Goal: Task Accomplishment & Management: Manage account settings

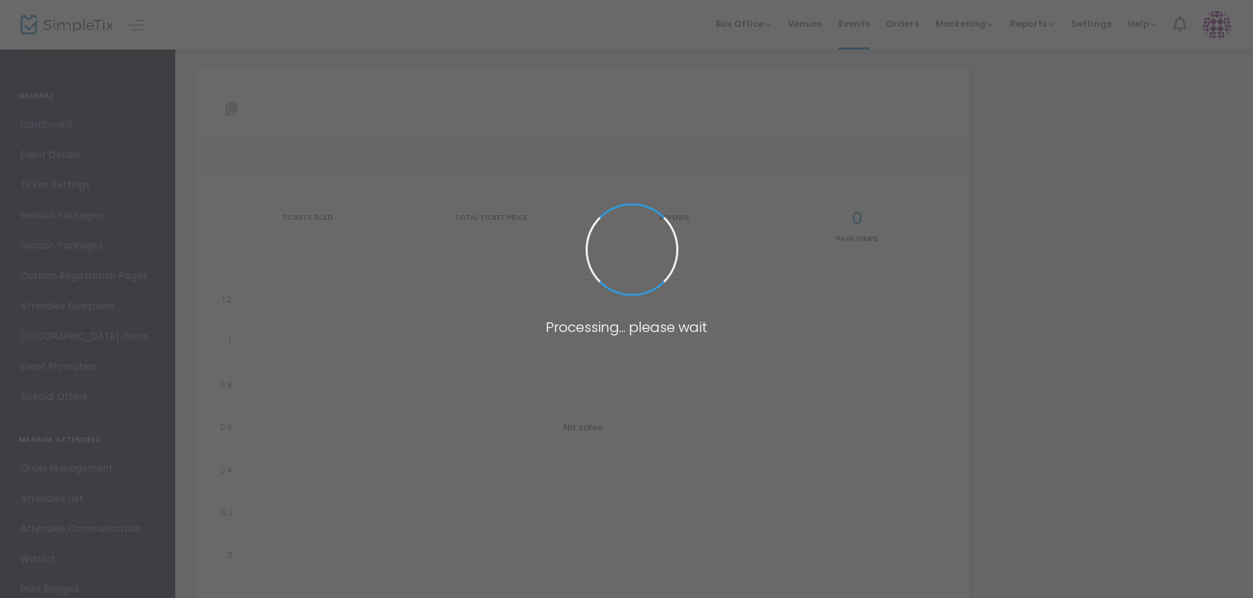
type input "[URL][DOMAIN_NAME][DATE]"
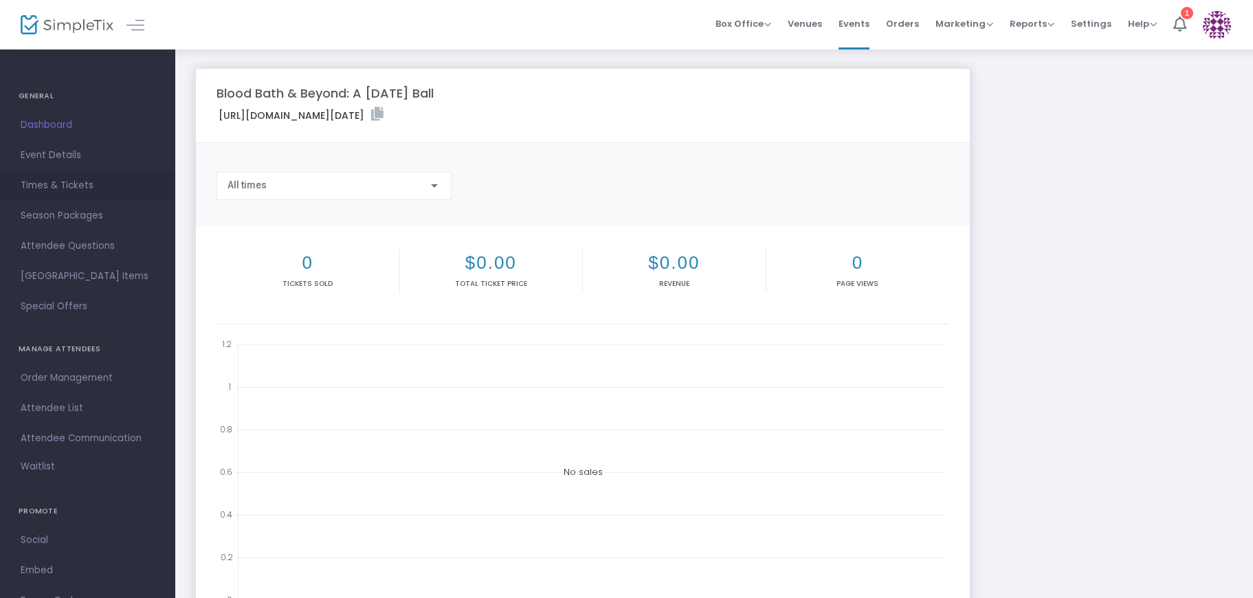
click at [58, 184] on span "Times & Tickets" at bounding box center [88, 186] width 134 height 18
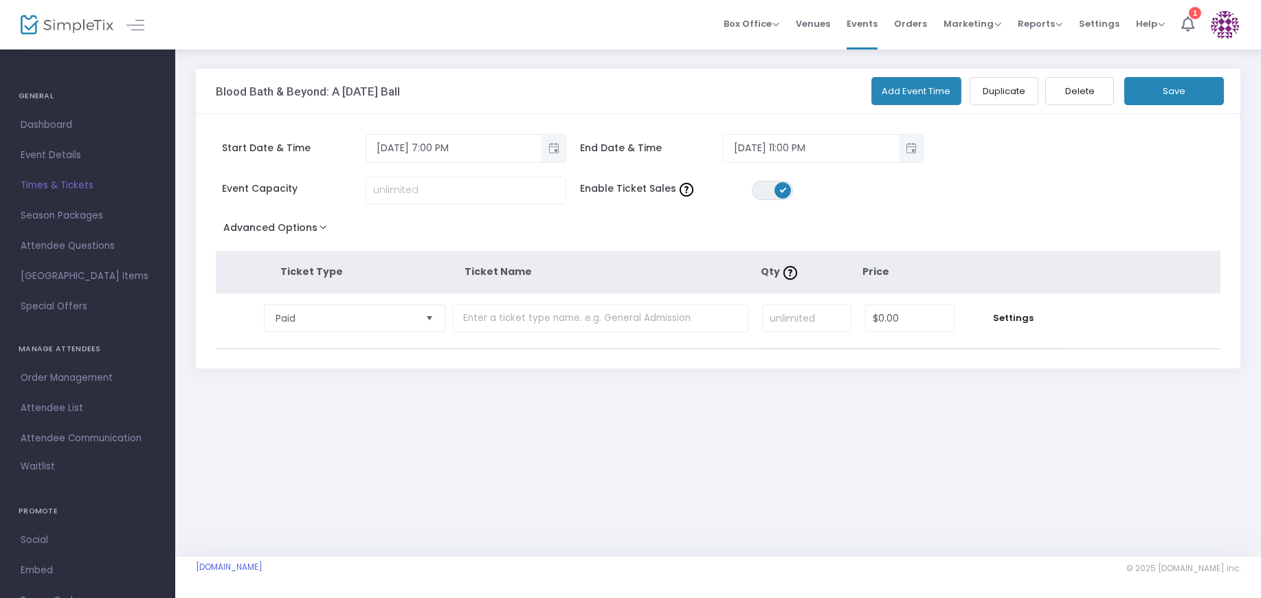
click at [323, 222] on button "Advanced Options" at bounding box center [278, 230] width 124 height 25
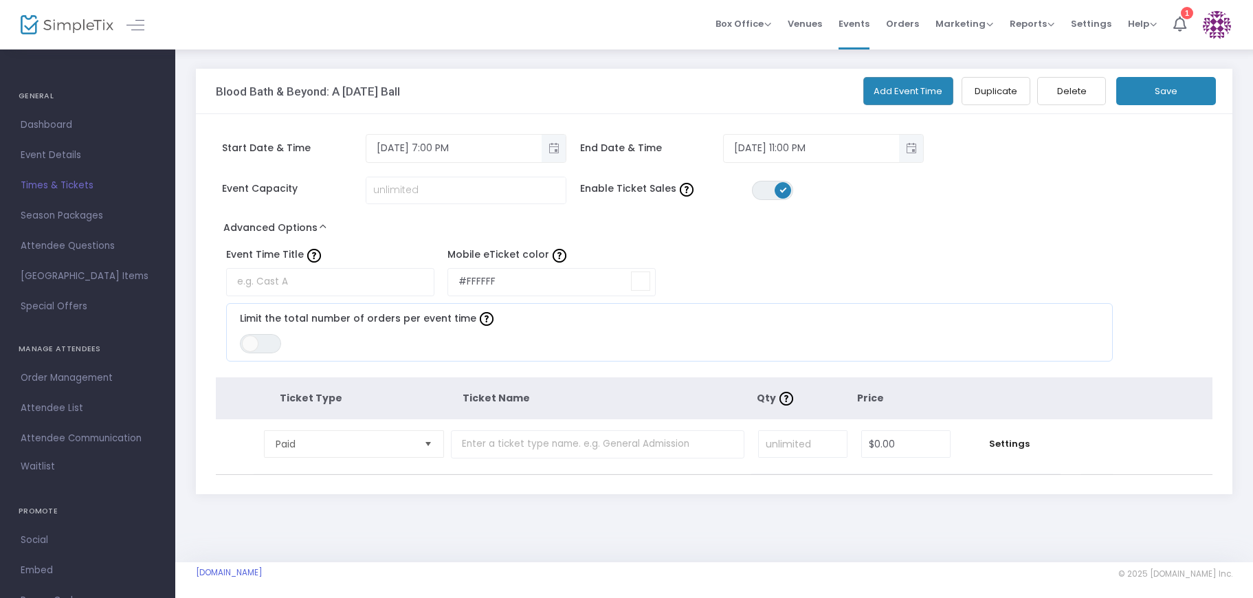
click at [636, 284] on input at bounding box center [640, 281] width 19 height 19
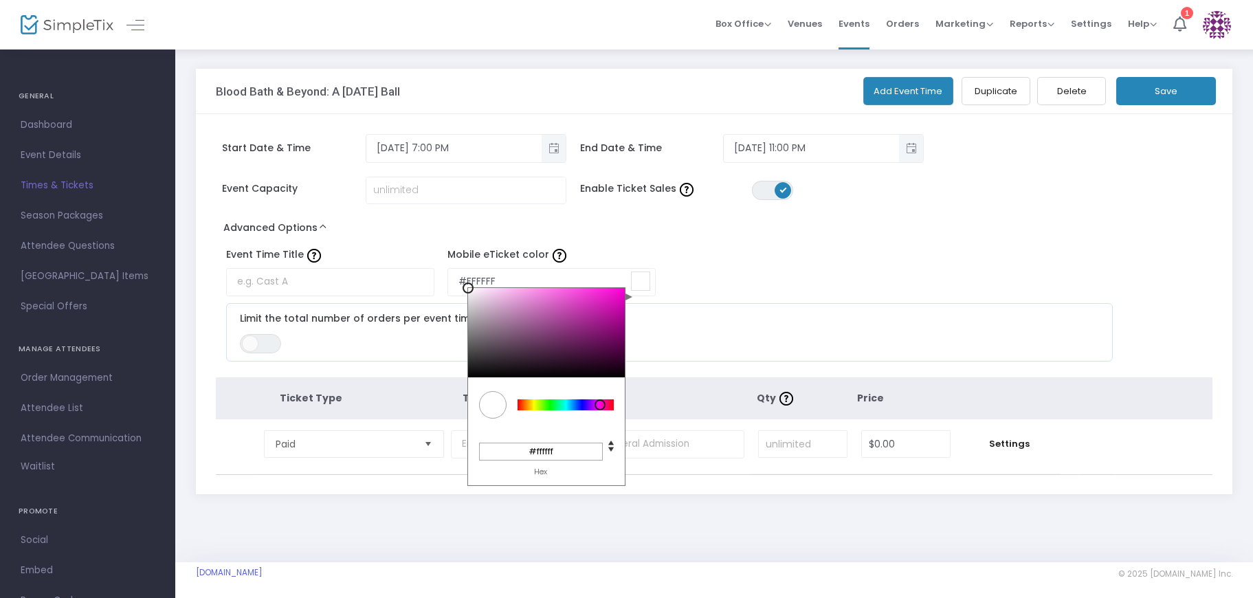
drag, startPoint x: 595, startPoint y: 404, endPoint x: 595, endPoint y: 348, distance: 55.7
click at [600, 404] on div at bounding box center [566, 404] width 96 height 11
type input "#bc1ea4"
type input "#bc1da4"
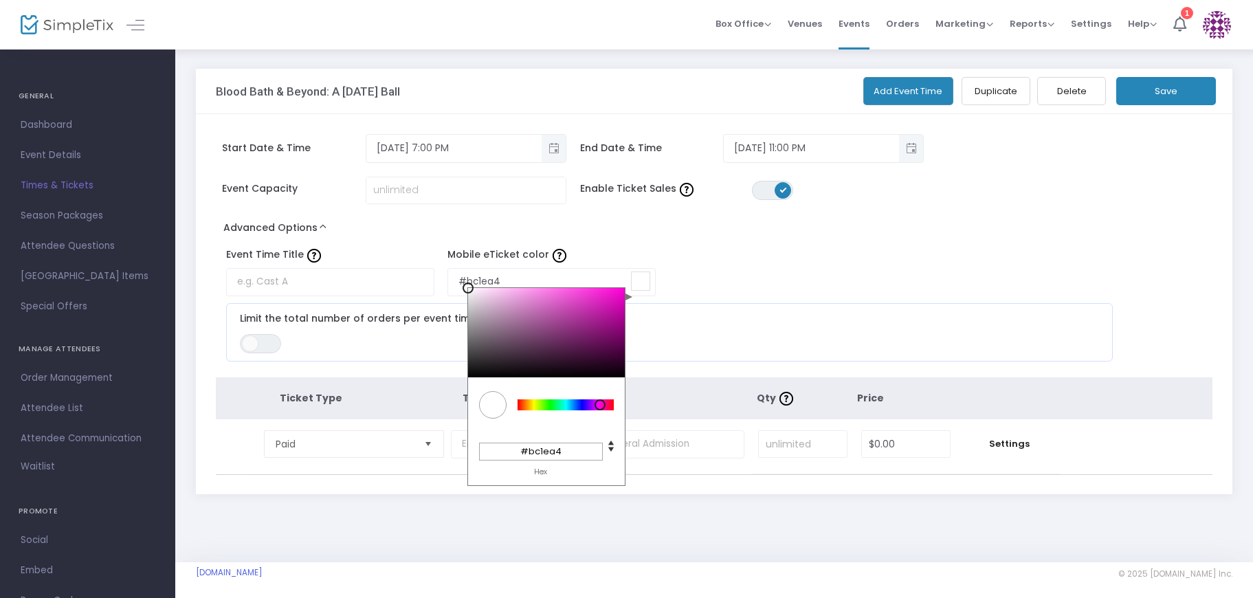
type input "#bc1da4"
type input "#be1da6"
type input "#c21ea9"
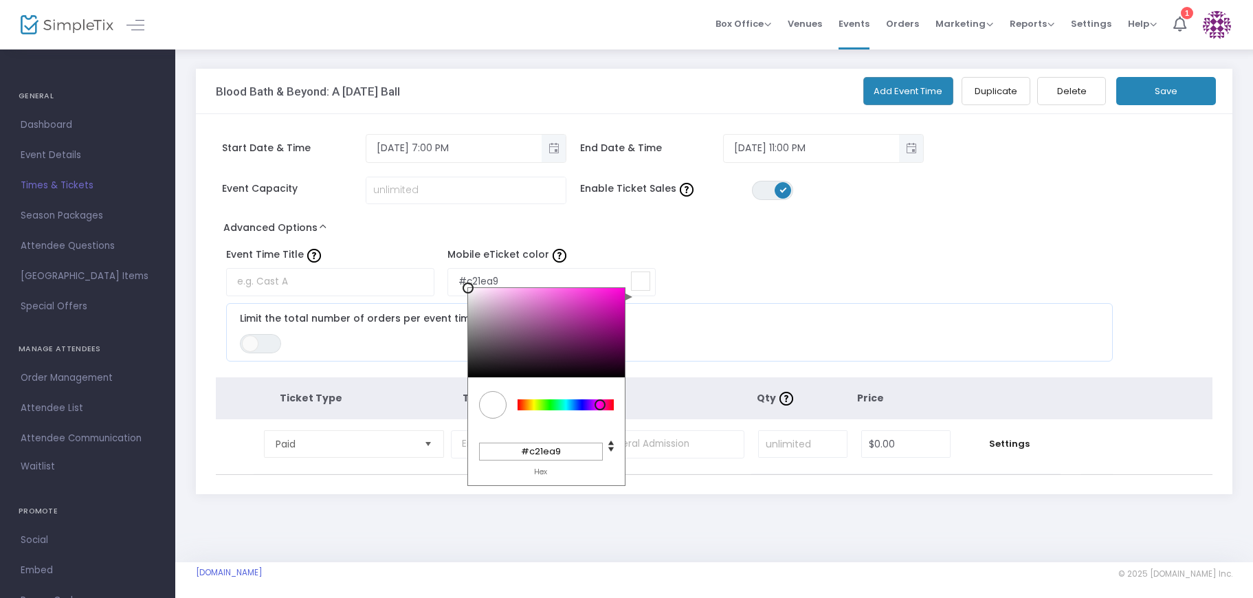
type input "#c61ead"
type input "#c81eae"
type input "#ca1eb0"
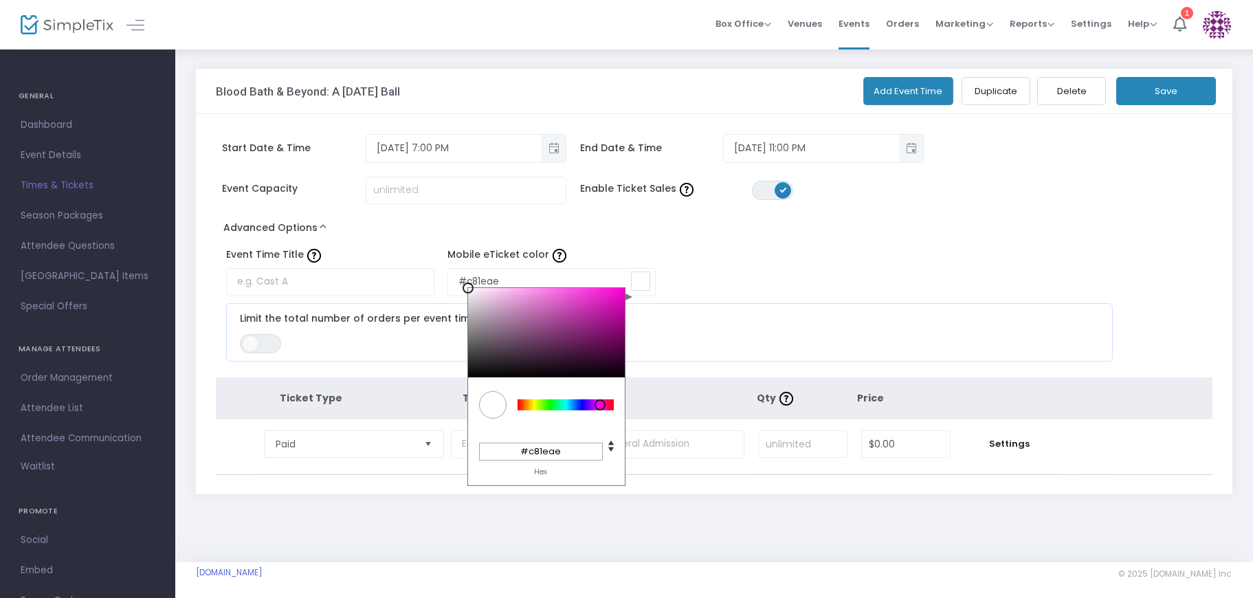
type input "#ca1eb0"
type input "#ce1fb3"
type input "#d21fb7"
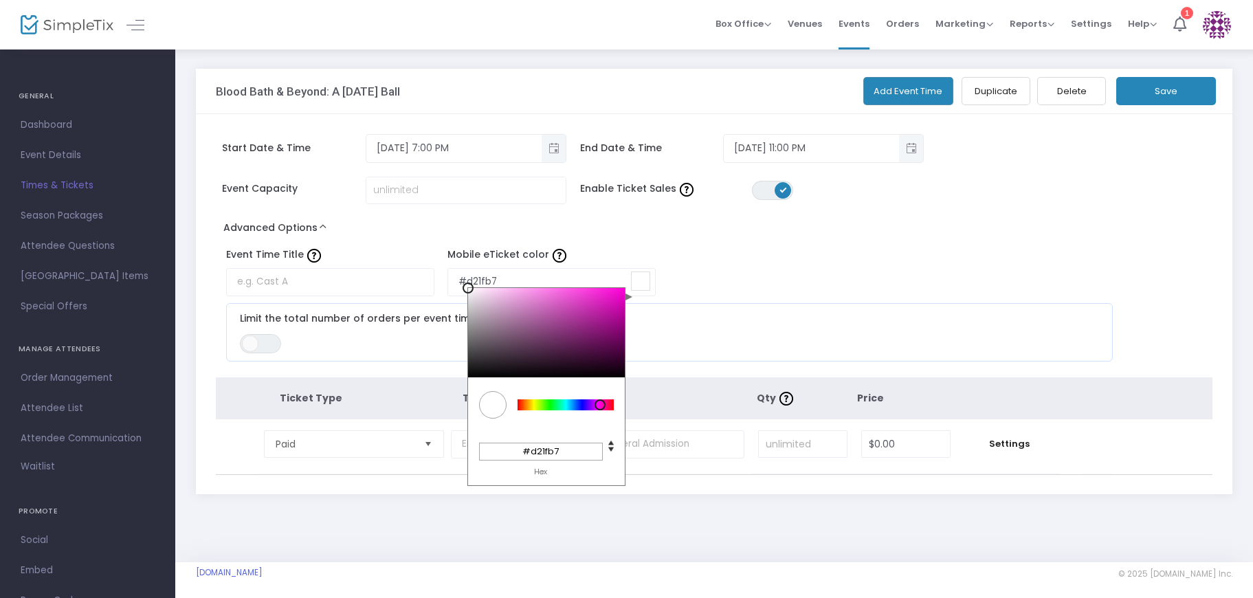
type input "#d41fb9"
type input "#d520ba"
type input "#d720bc"
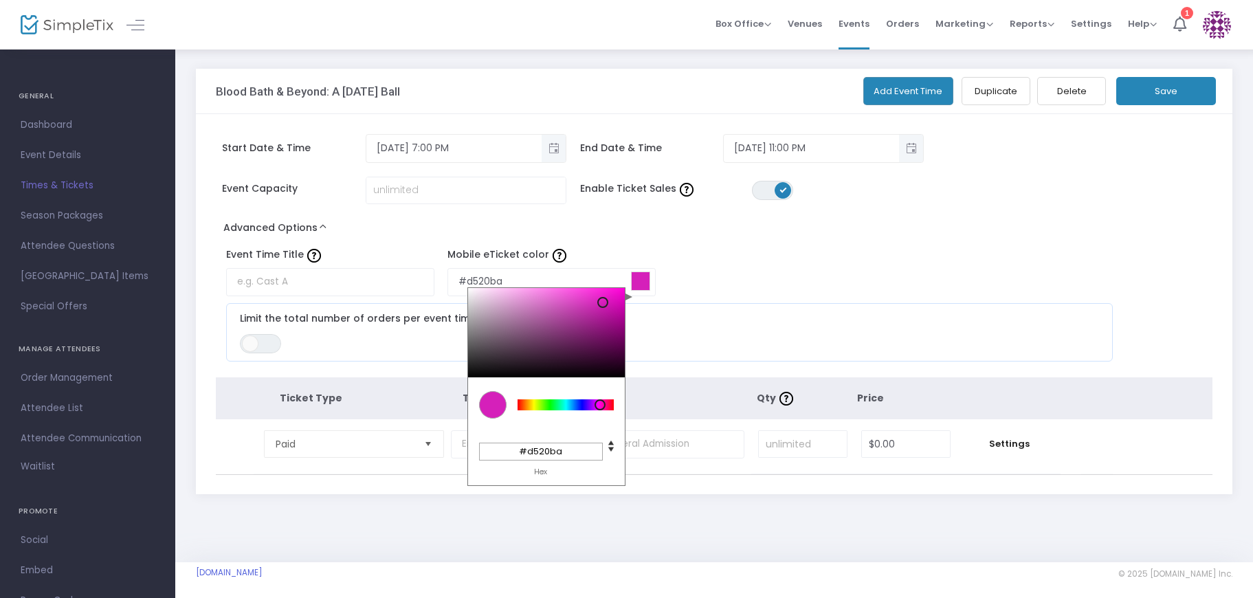
type input "#d720bc"
type input "#d71fbc"
type input "#d520ba"
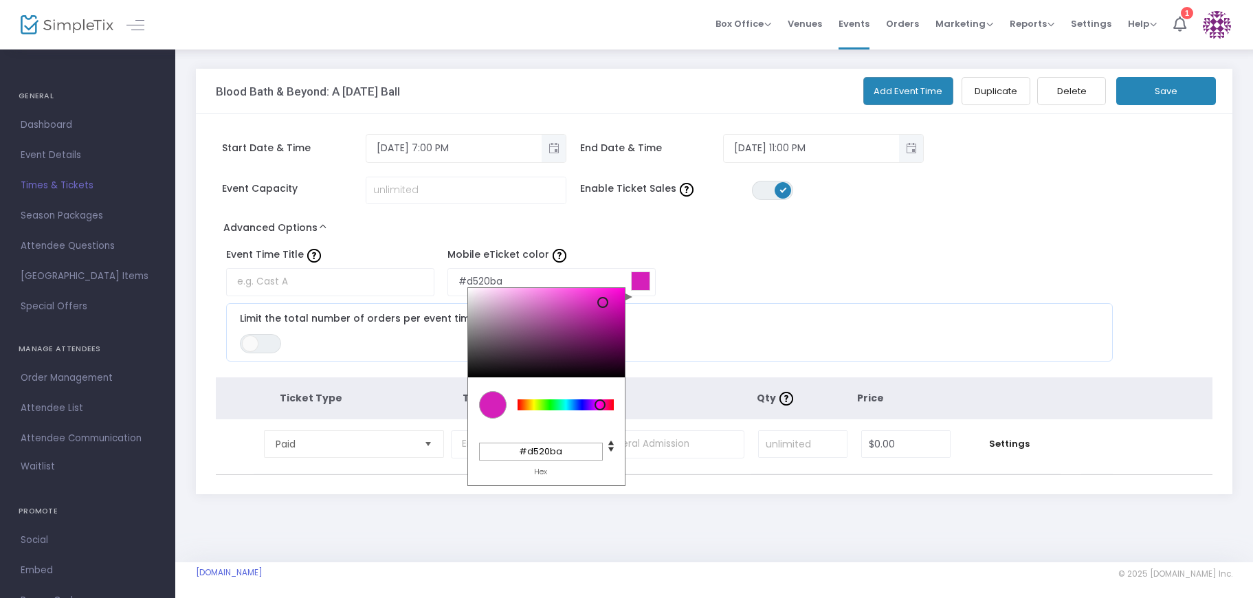
type input "#d521ba"
type input "#d522bb"
type input "#d725bd"
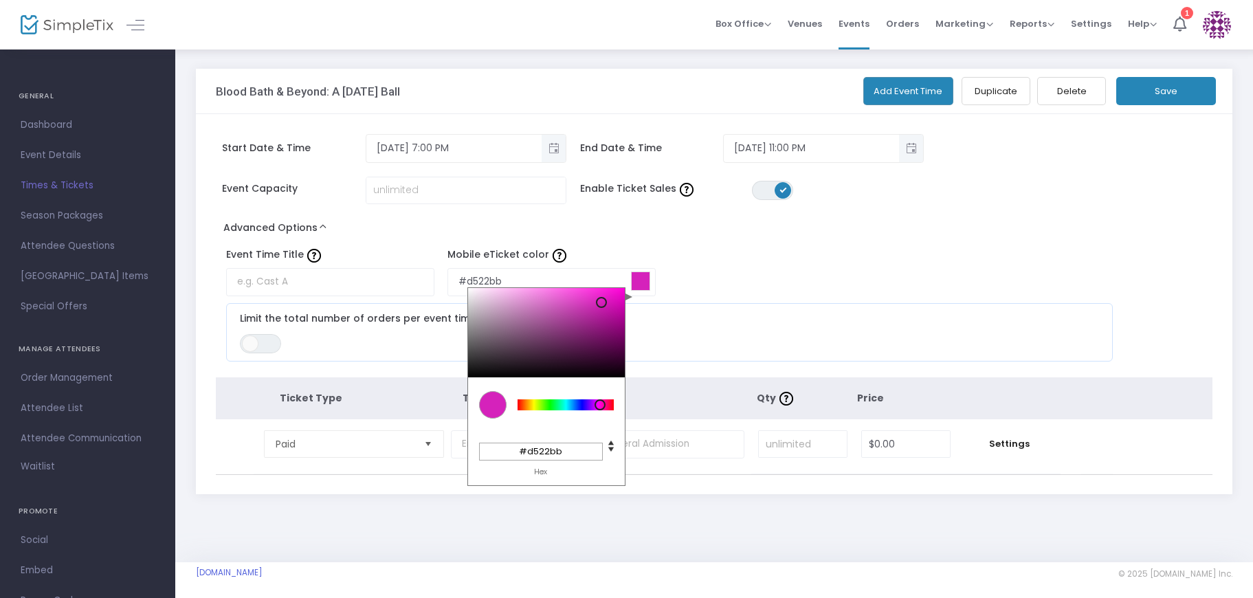
type input "#d725bd"
type input "#d728bd"
type input "#d72bbe"
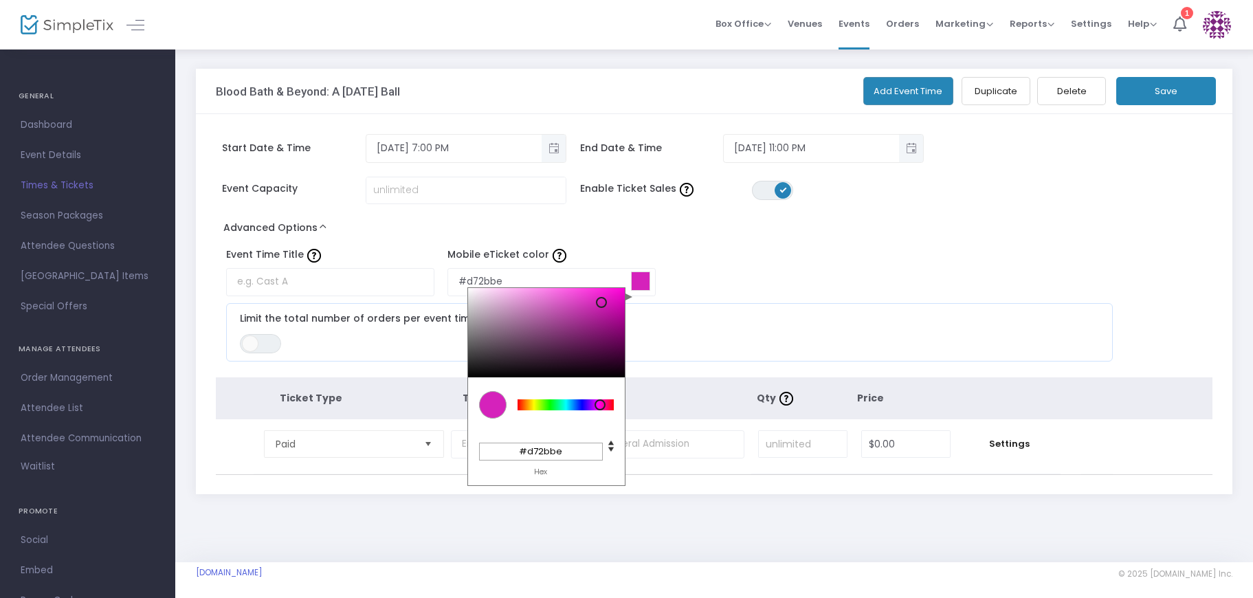
type input "#d72ebe"
type input "#d72fbe"
type input "#d930c0"
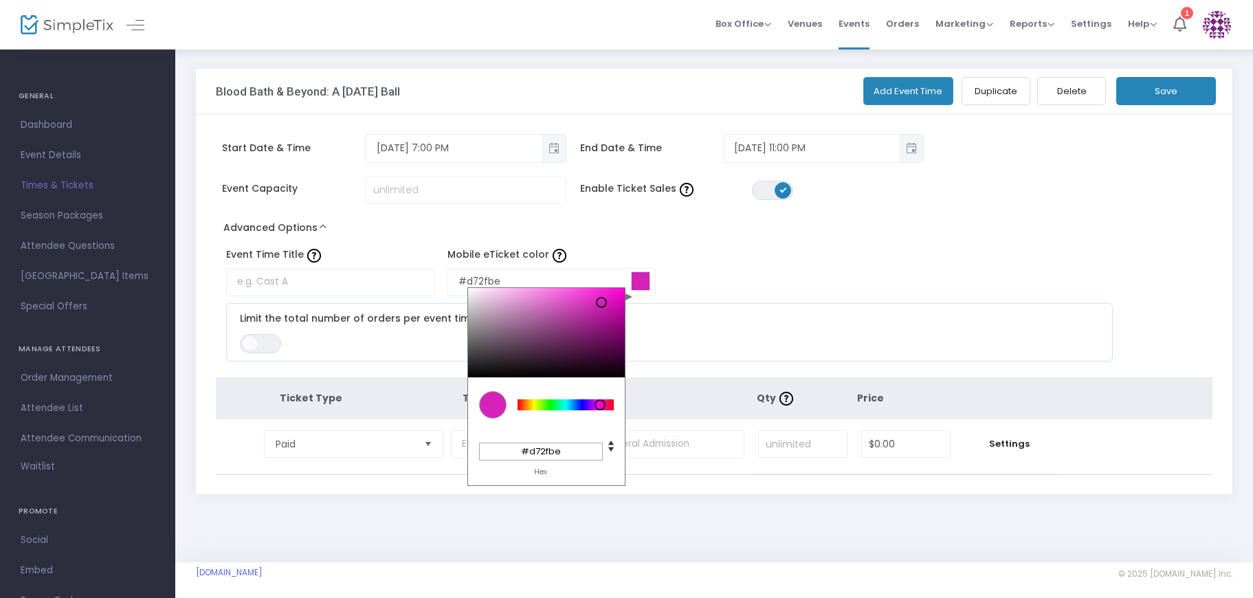
type input "#d930c0"
type input "#d931c0"
type input "#d932c0"
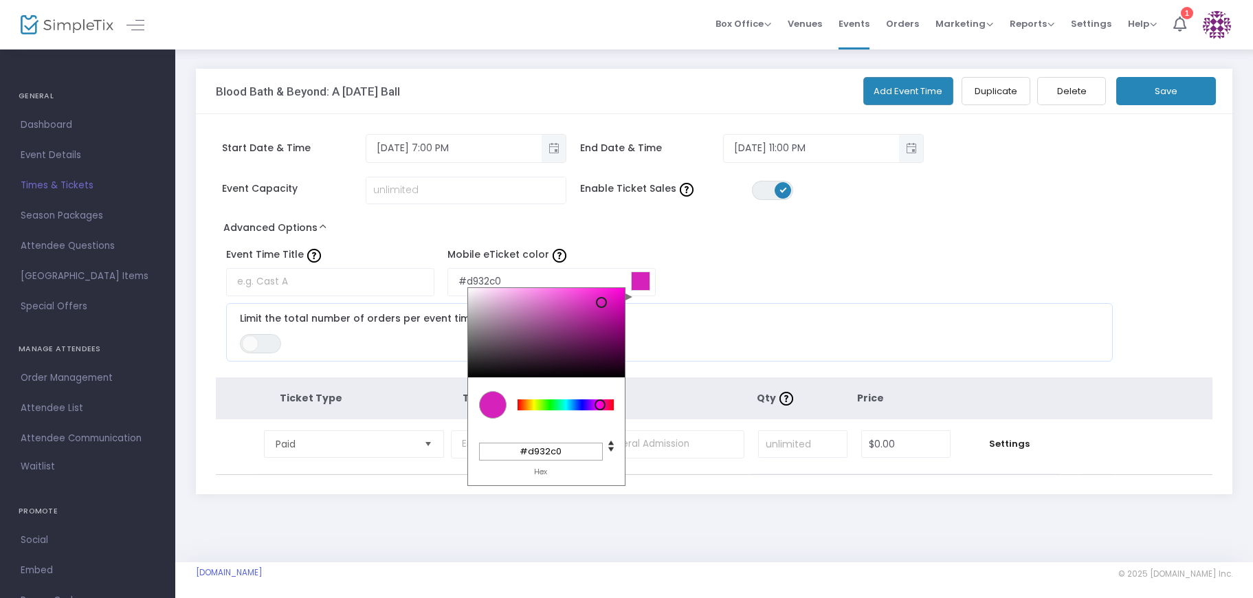
type input "#d933c1"
type input "#d934c1"
type input "#d935c1"
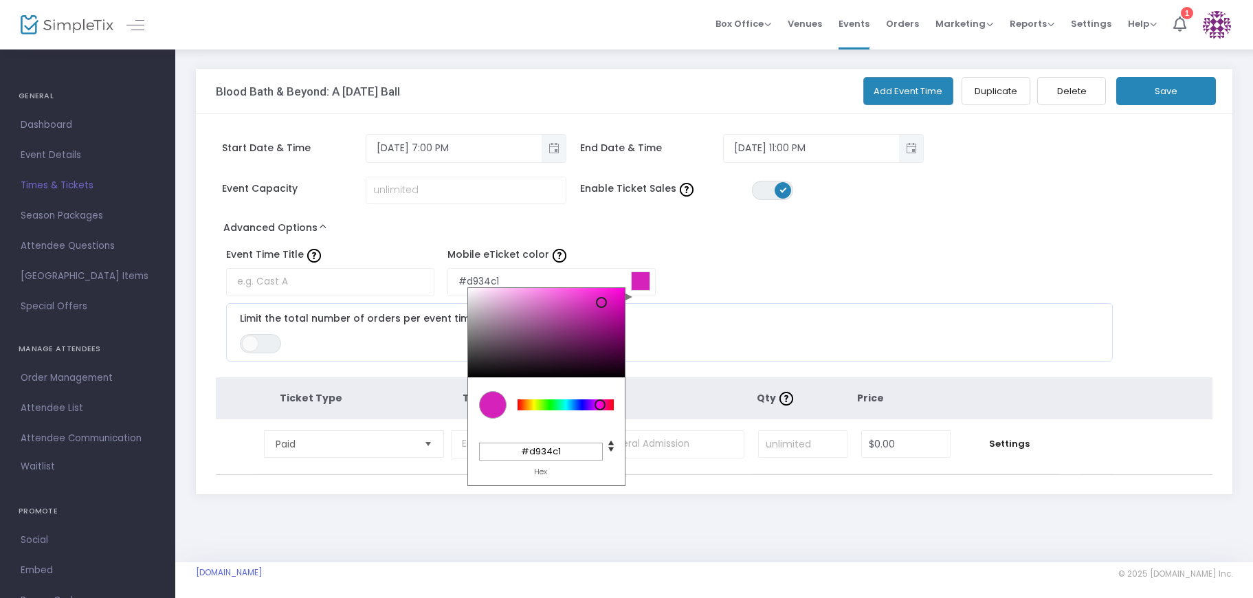
type input "#d935c1"
type input "#d937c1"
type input "#d939c1"
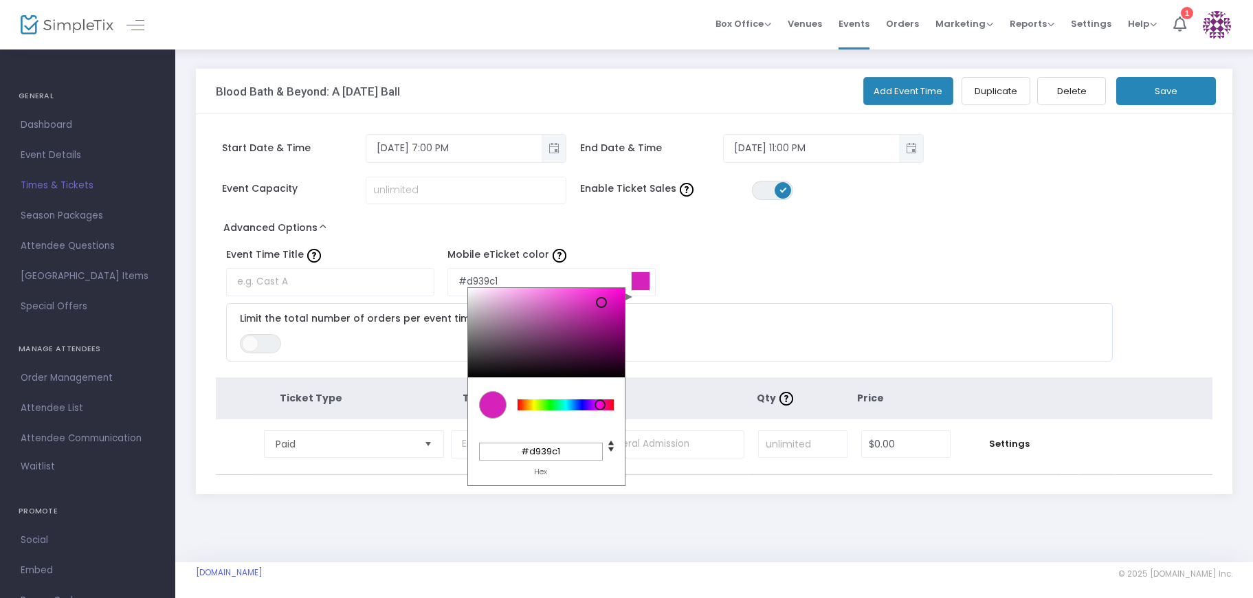
type input "#d739c0"
type input "#d73ac0"
type input "#d73cc0"
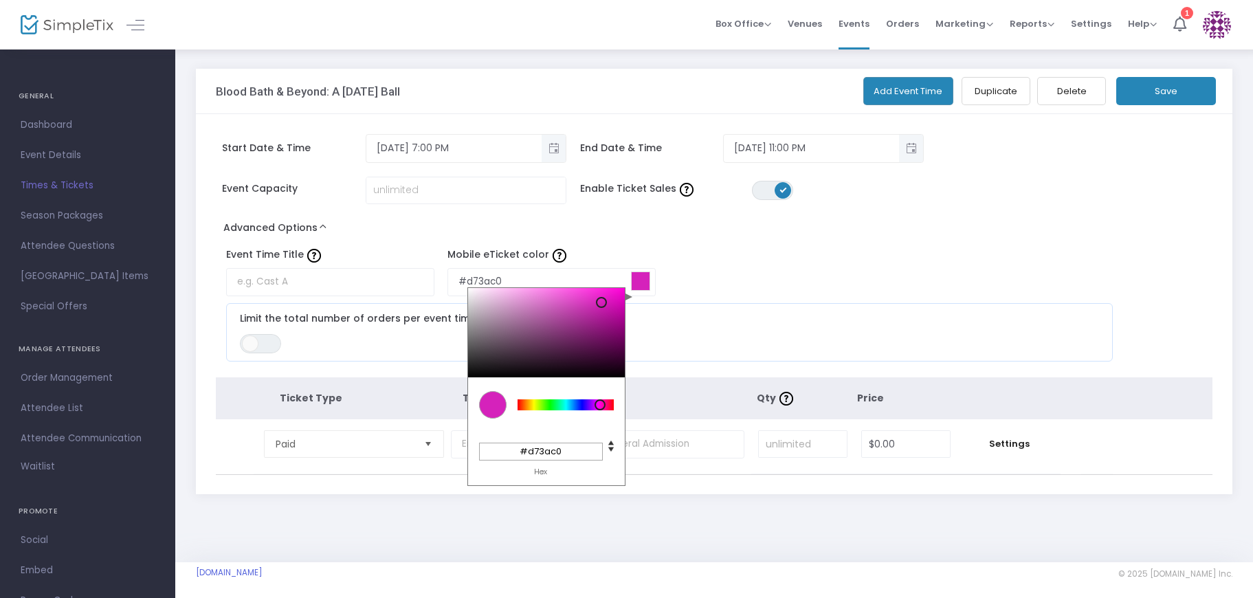
type input "#d73cc0"
type input "#d73ec1"
type input "#d741c1"
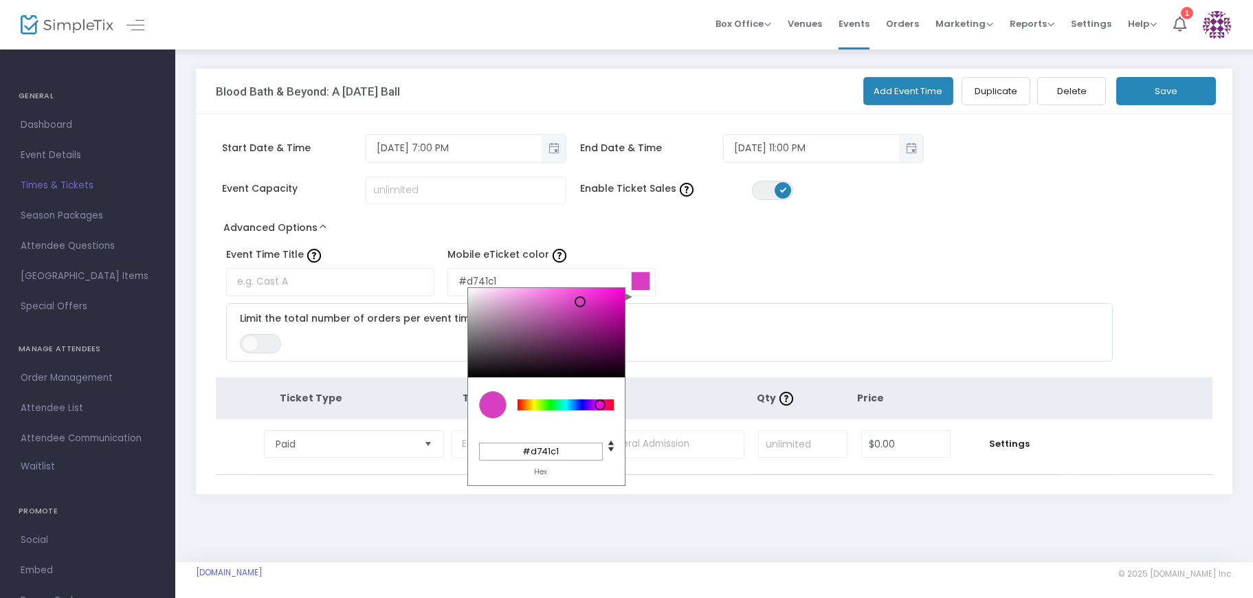
type input "#d742c1"
type input "#d744c1"
type input "#d745c2"
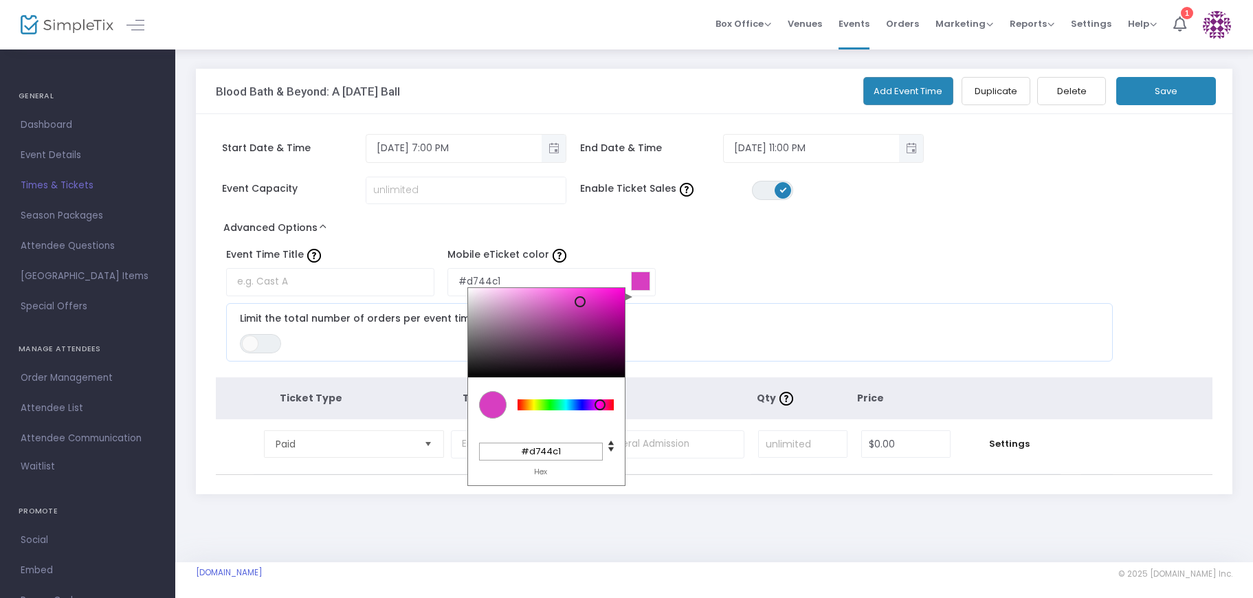
type input "#d745c2"
type input "#d746c2"
type input "#d546c0"
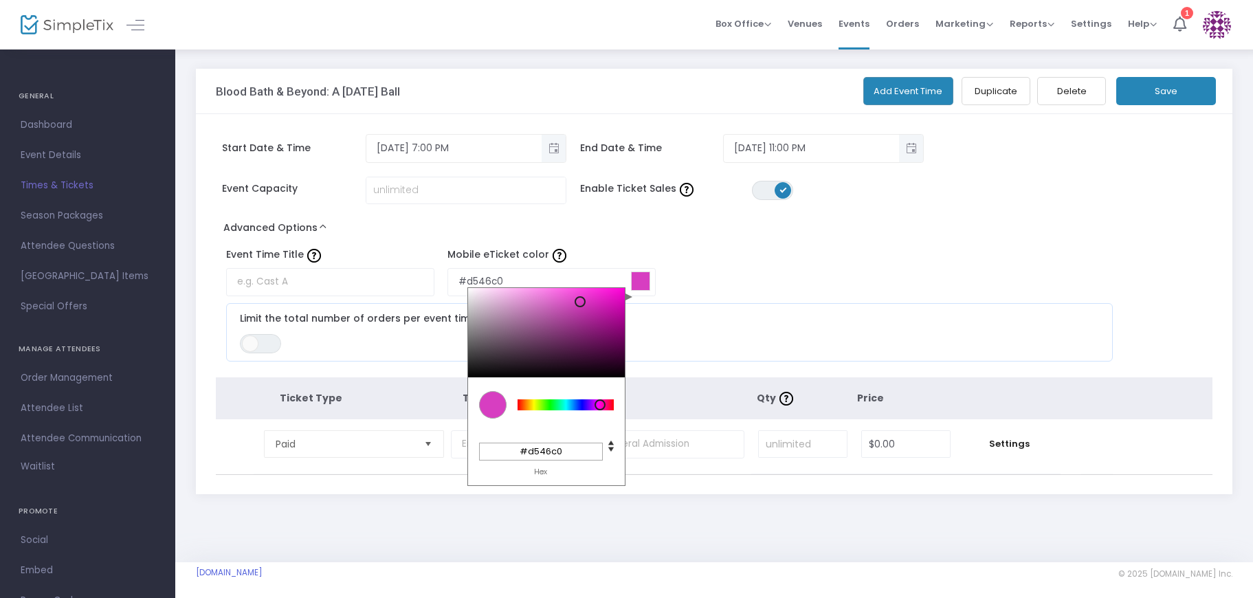
type input "#d748c2"
type input "#d749c2"
type input "#d74ac2"
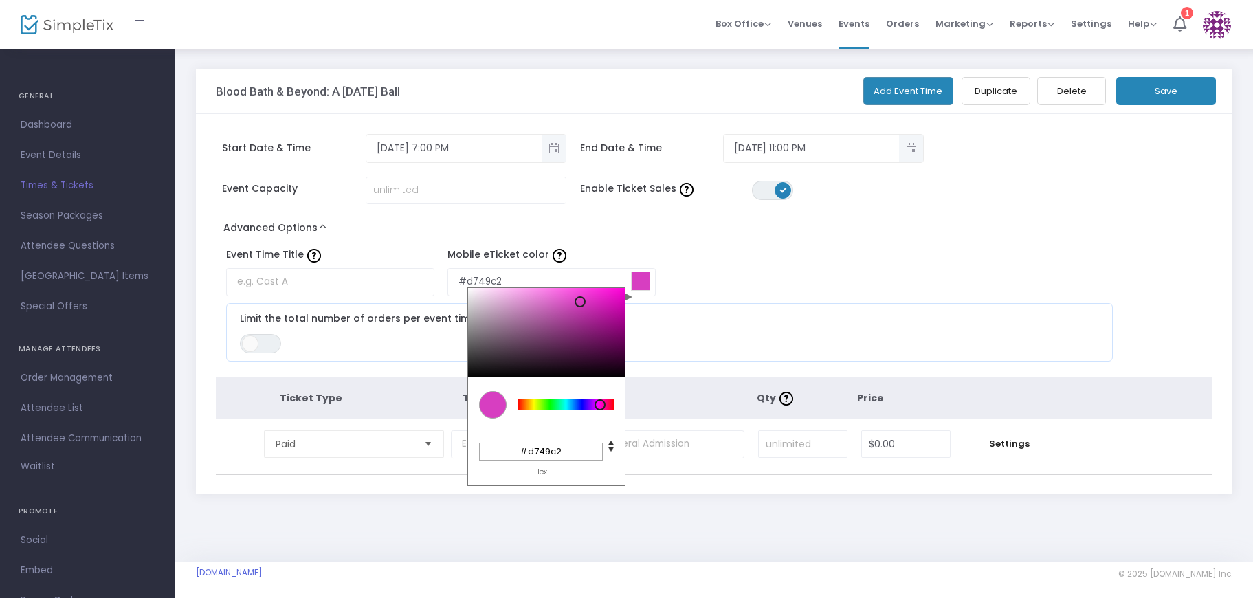
type input "#d74ac2"
type input "#d74bc2"
type input "#d54cc1"
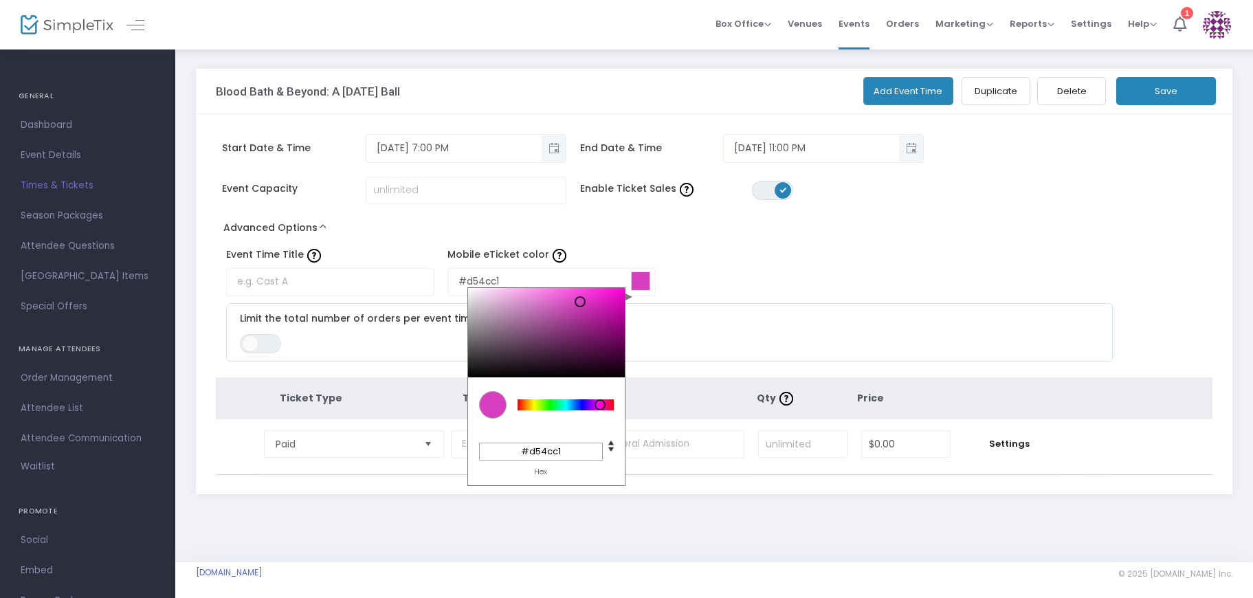
type input "#d54dc1"
type input "#d54ec1"
type input "#d54fc1"
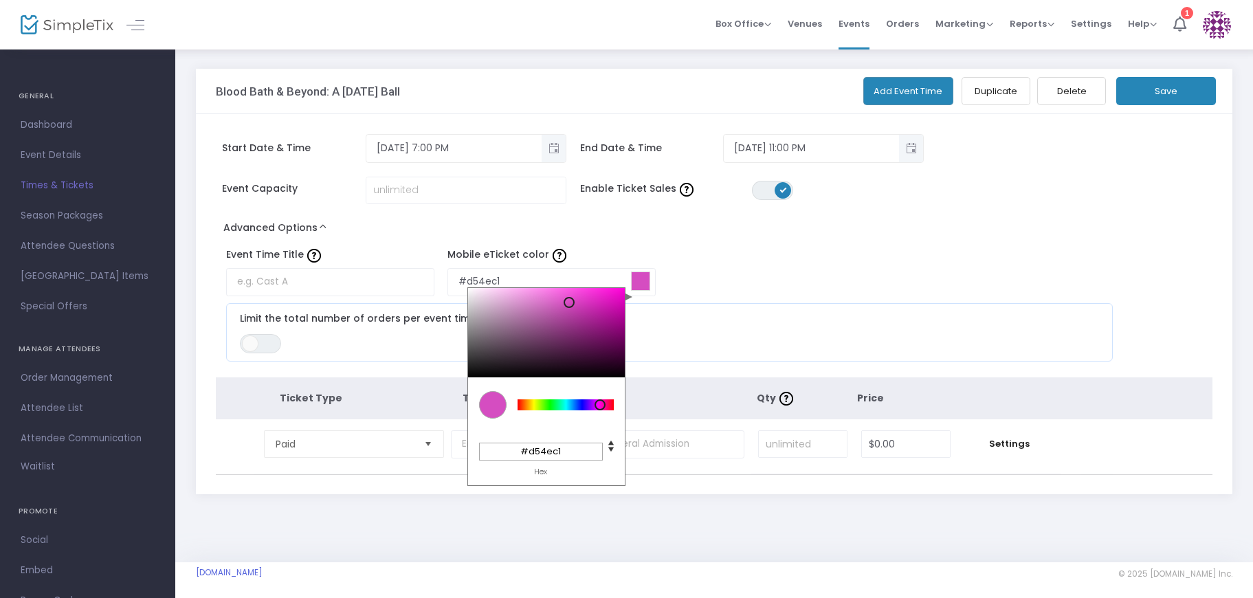
type input "#d54fc1"
type input "#d74fc3"
type input "#d750c3"
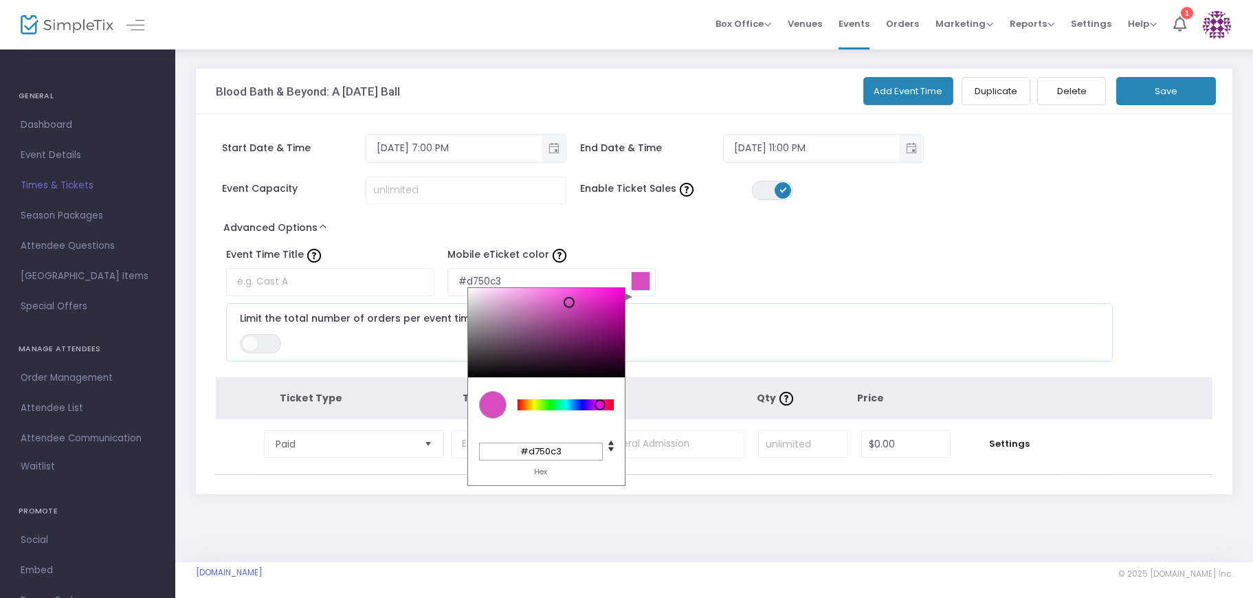
type input "#d751c3"
type input "#d550c2"
type input "#d551c2"
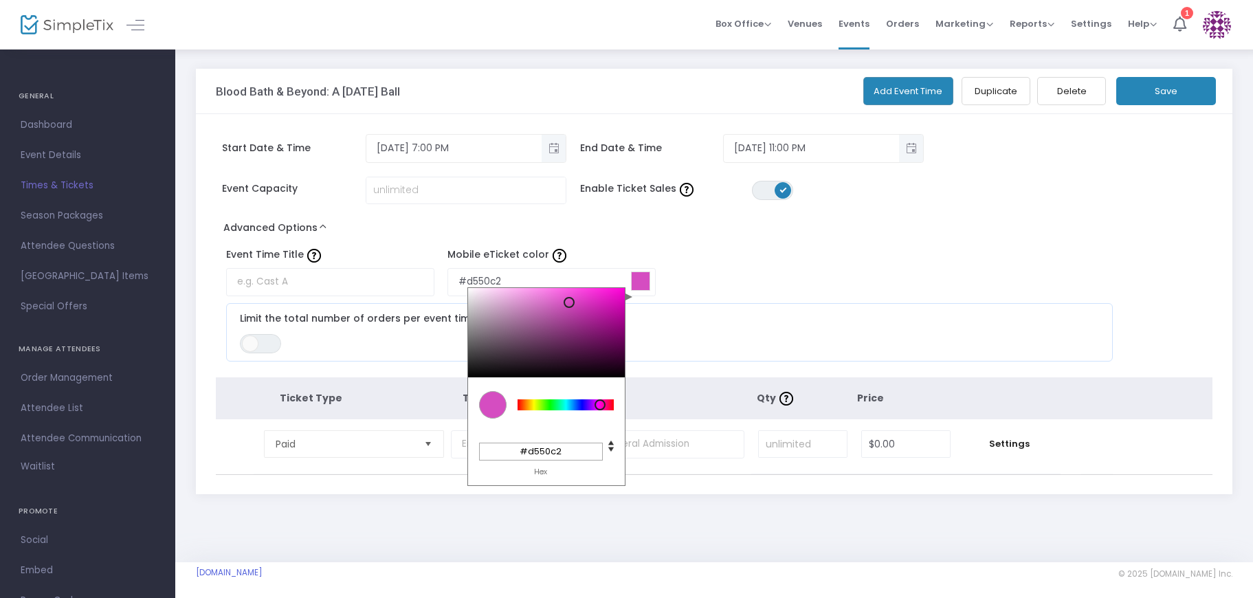
type input "#d551c2"
type input "#d752c3"
type input "#db53c7"
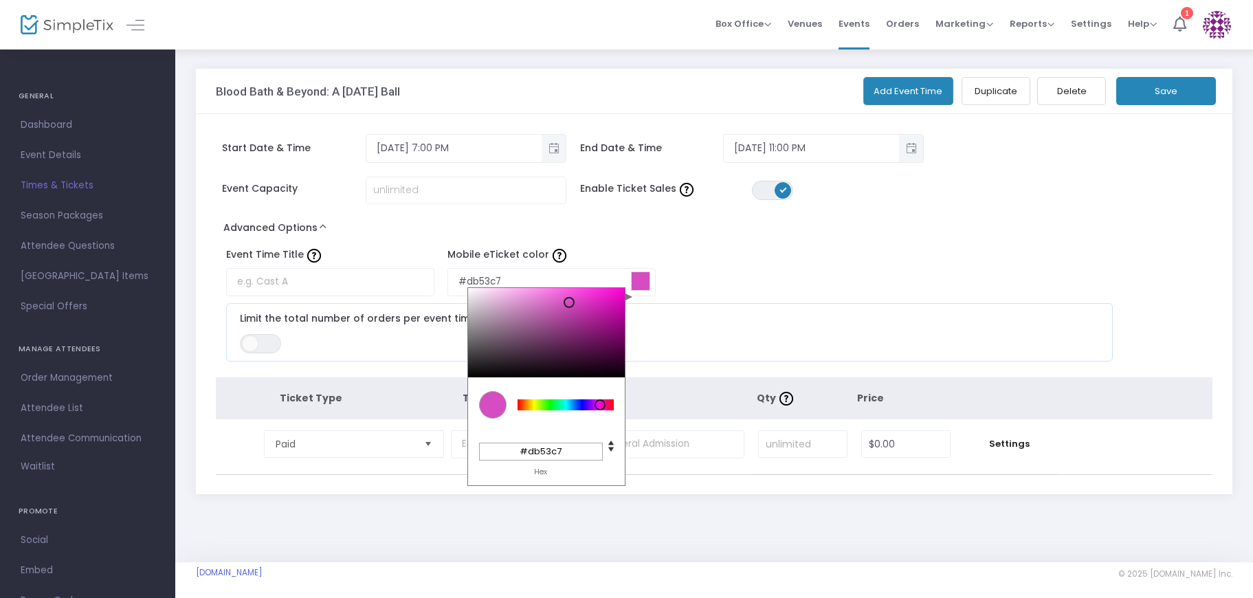
type input "#dd53c9"
type input "#df54ca"
type input "#e154cc"
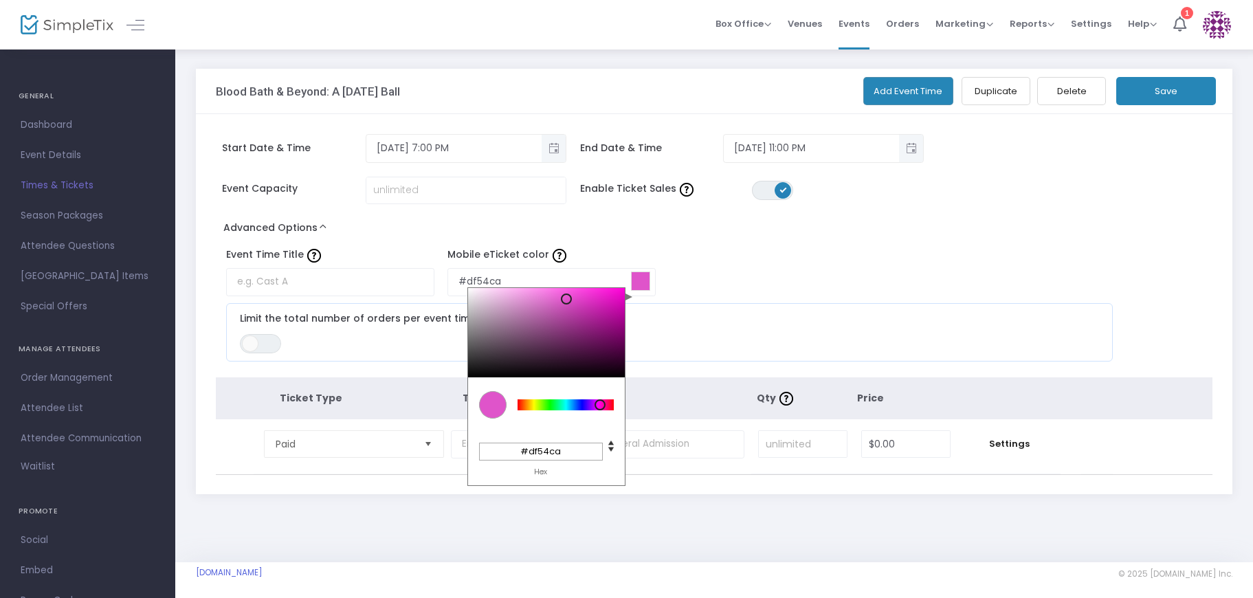
type input "#e154cc"
type input "#e555d0"
type input "#e756d1"
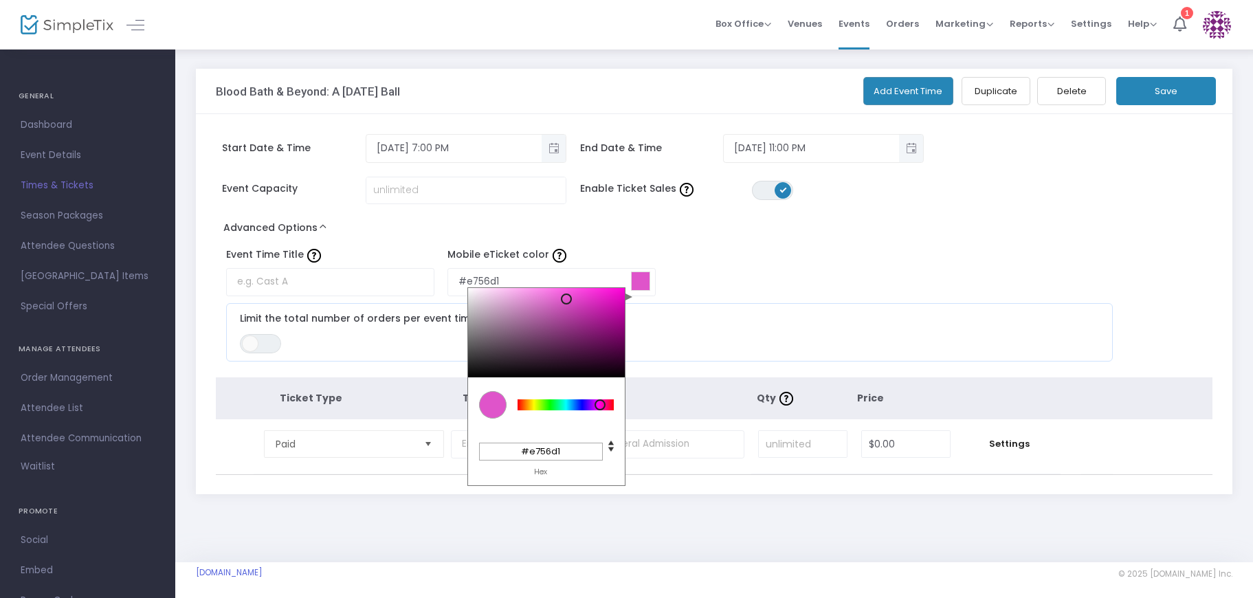
type input "#e755d1"
type input "#e956d3"
type input "#eb56d5"
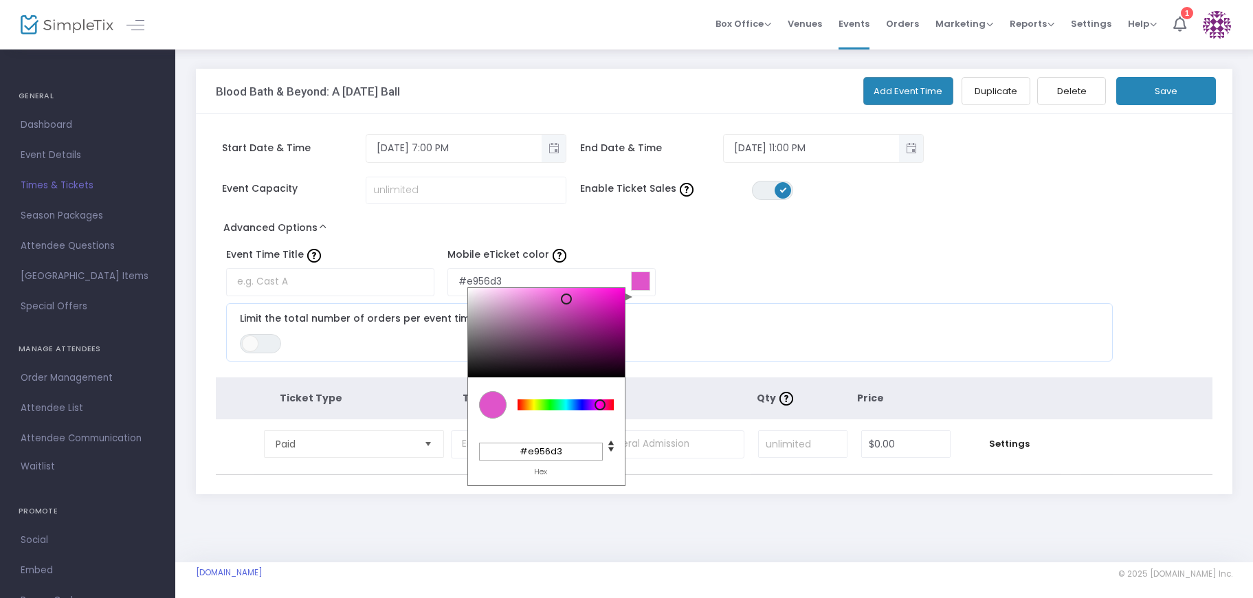
type input "#eb56d5"
type input "#eb55d5"
type input "#ed56d6"
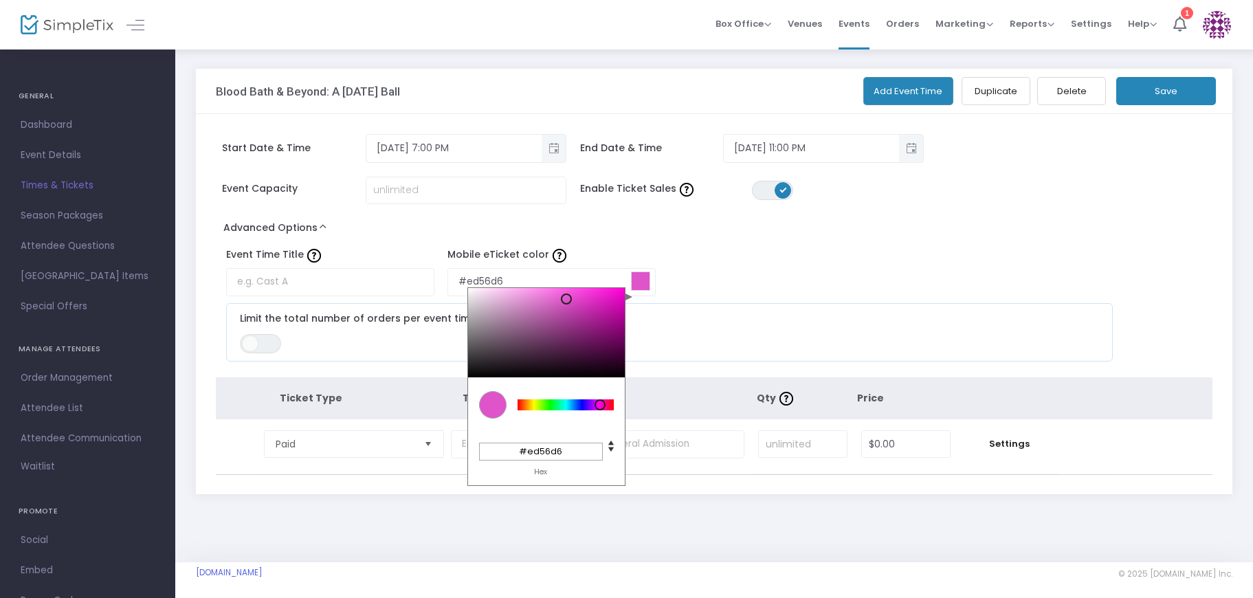
type input "#ed55d6"
type input "#ed54d6"
type input "#eb53d4"
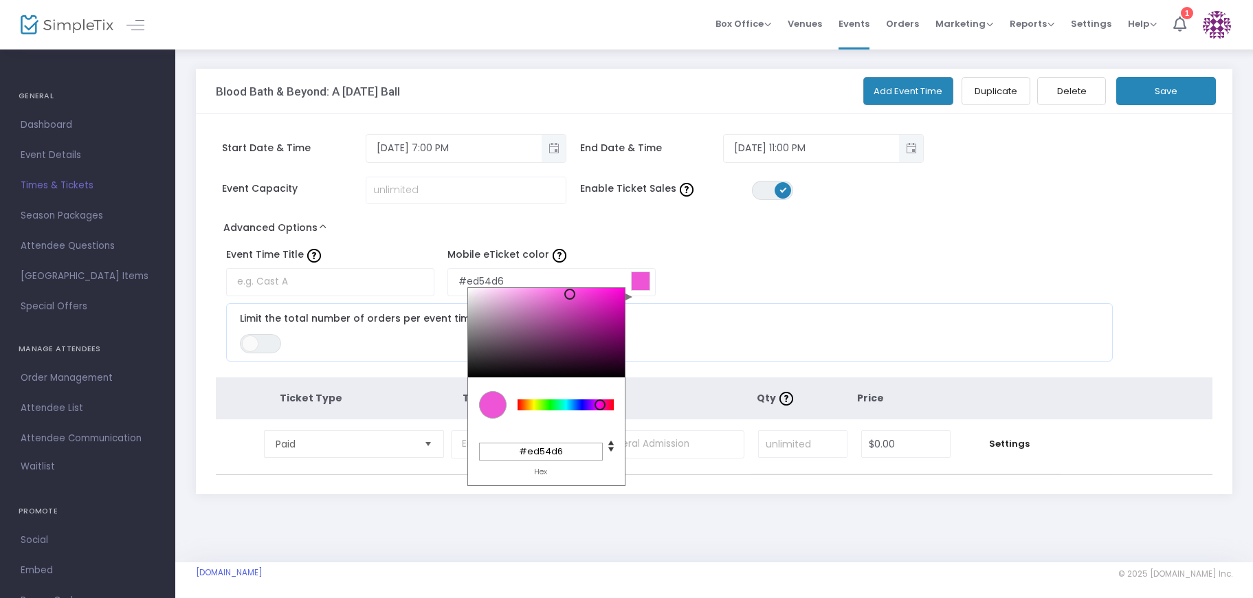
type input "#eb53d4"
type input "#ed54d6"
type input "#ed53d6"
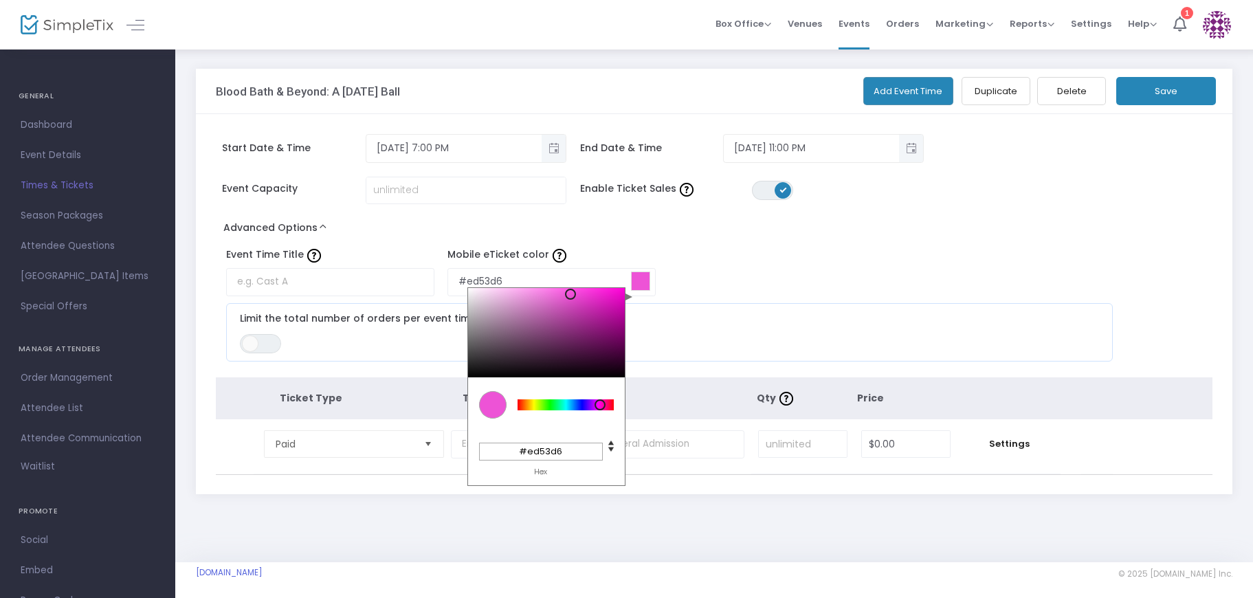
type input "#ed52d6"
type input "#ed50d6"
type input "#ed4ed5"
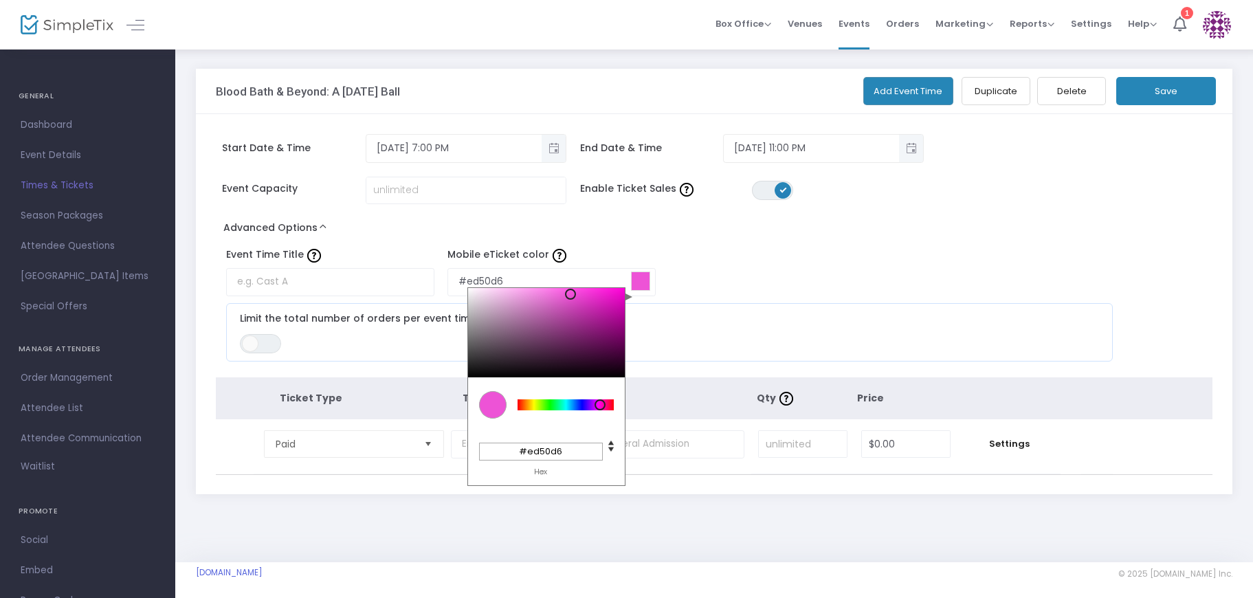
type input "#ed4ed5"
type input "#ed4cd5"
type input "#ed4bd5"
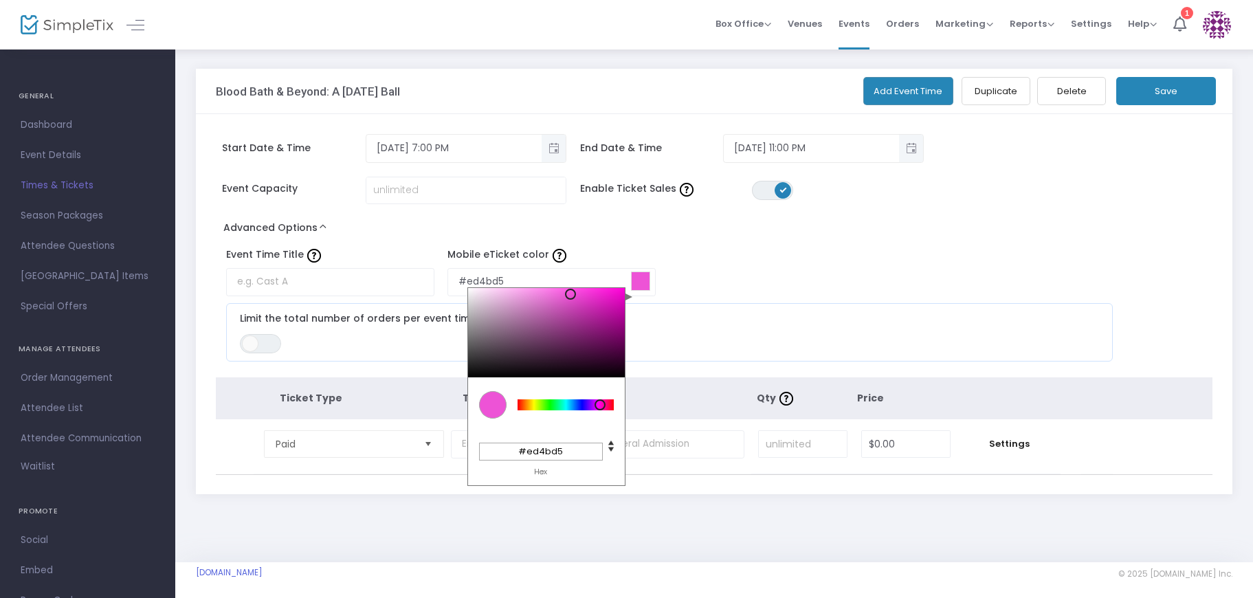
type input "#ed4ad5"
type input "#ed49d4"
type input "#ed48d4"
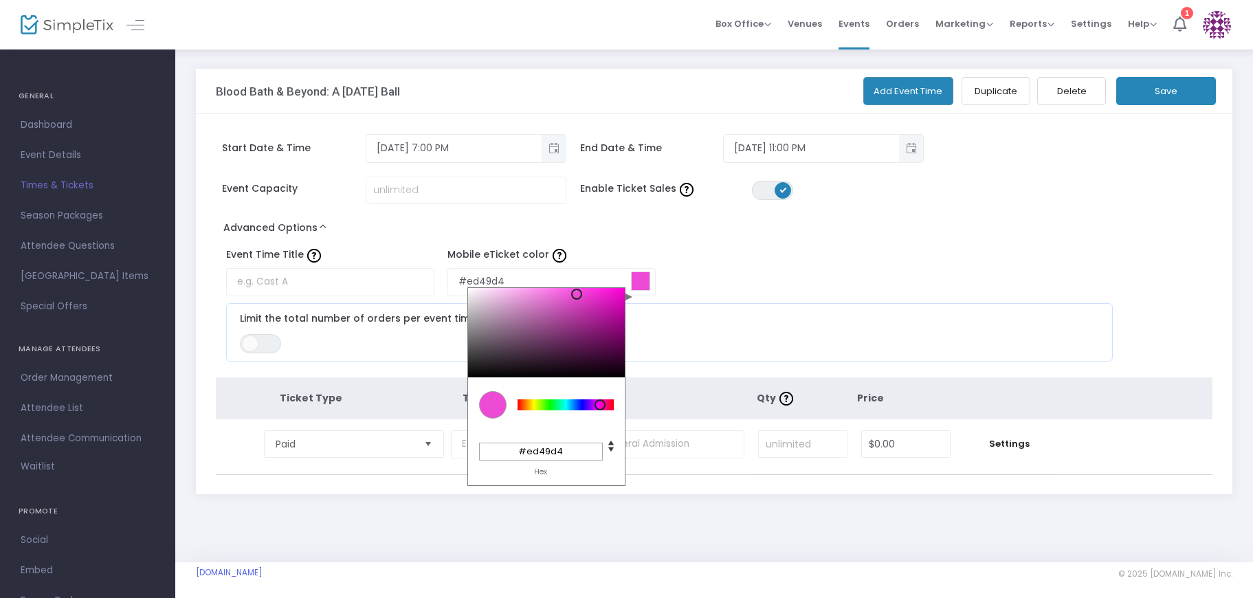
type input "#ed48d4"
type input "#ed47d4"
type input "#ed48d4"
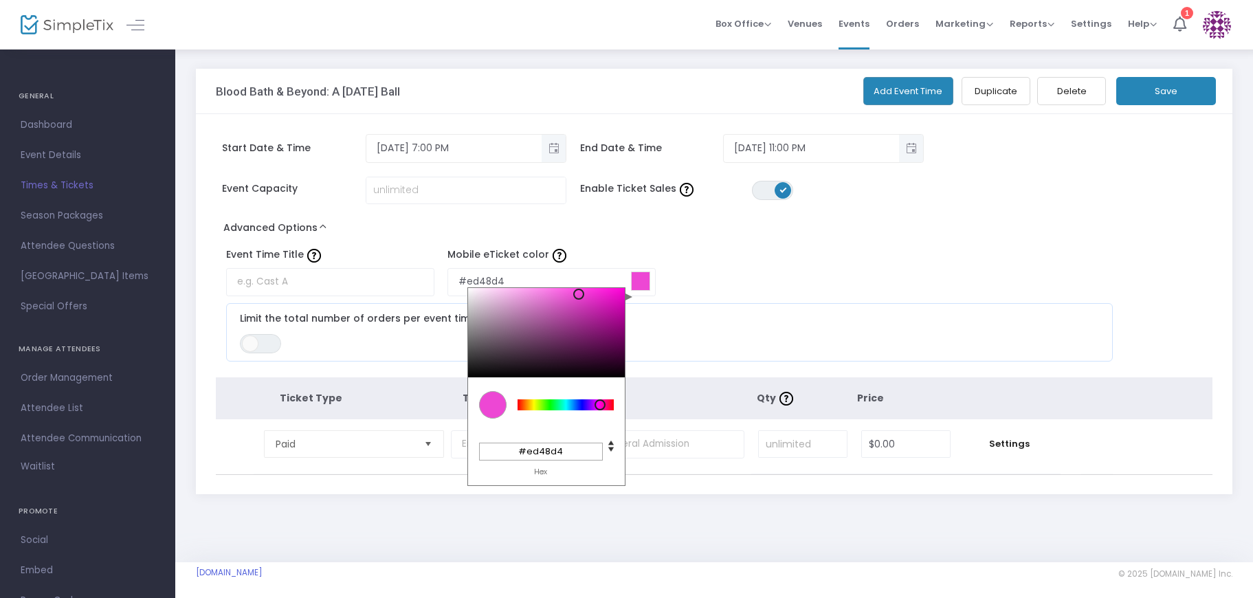
type input "#ed49d4"
type input "#ed4ad5"
type input "#eb49d3"
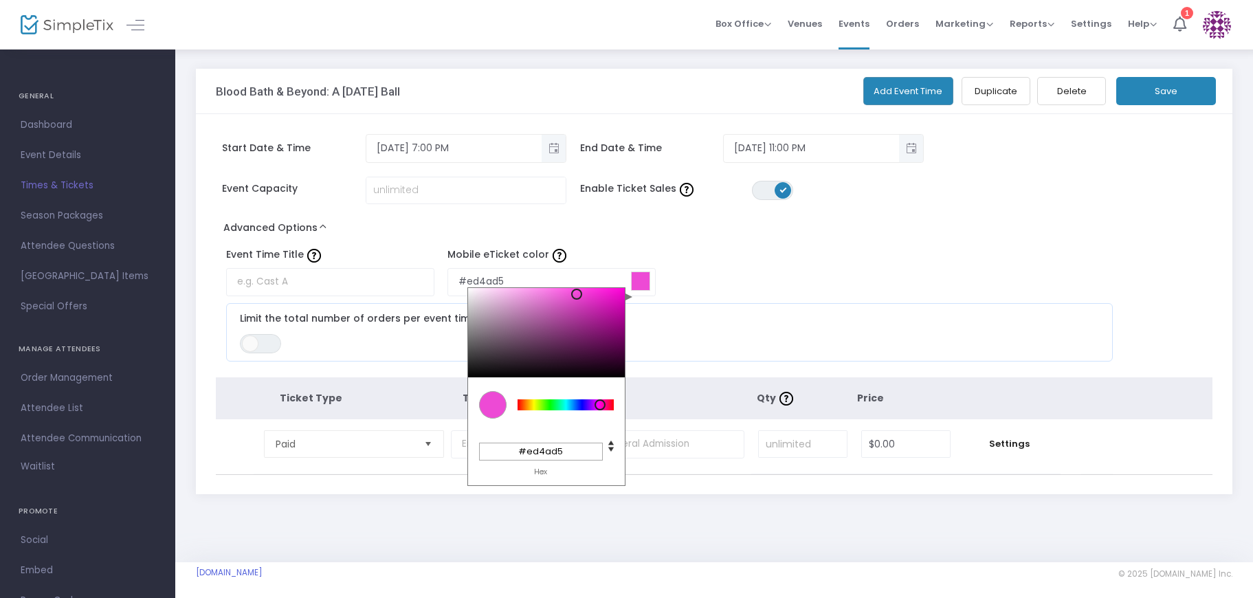
type input "#eb49d3"
type input "#eb4ad3"
drag, startPoint x: 601, startPoint y: 309, endPoint x: 575, endPoint y: 294, distance: 29.6
click at [575, 294] on div at bounding box center [546, 332] width 157 height 89
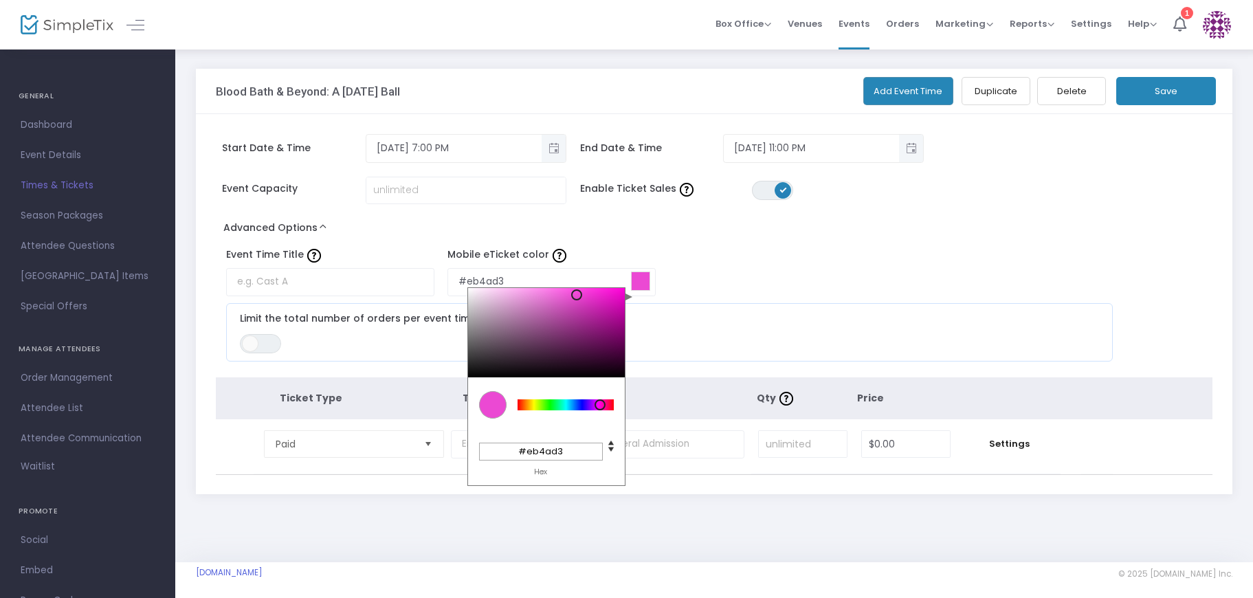
type input "#ed4bd5"
click at [729, 271] on div "Event Time Title Mobile eTicket color #ed4bd5 C M Y K 309 82 61 H S L 237 75 21…" at bounding box center [662, 305] width 907 height 126
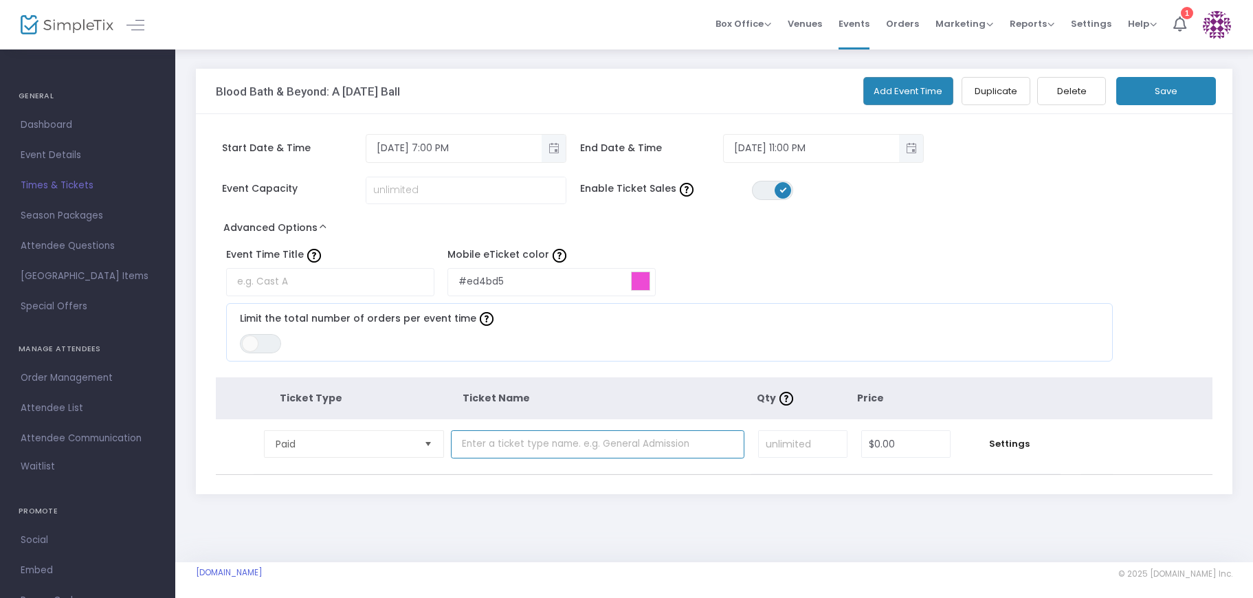
click at [503, 443] on input "text" at bounding box center [598, 444] width 294 height 28
type input "General Admission"
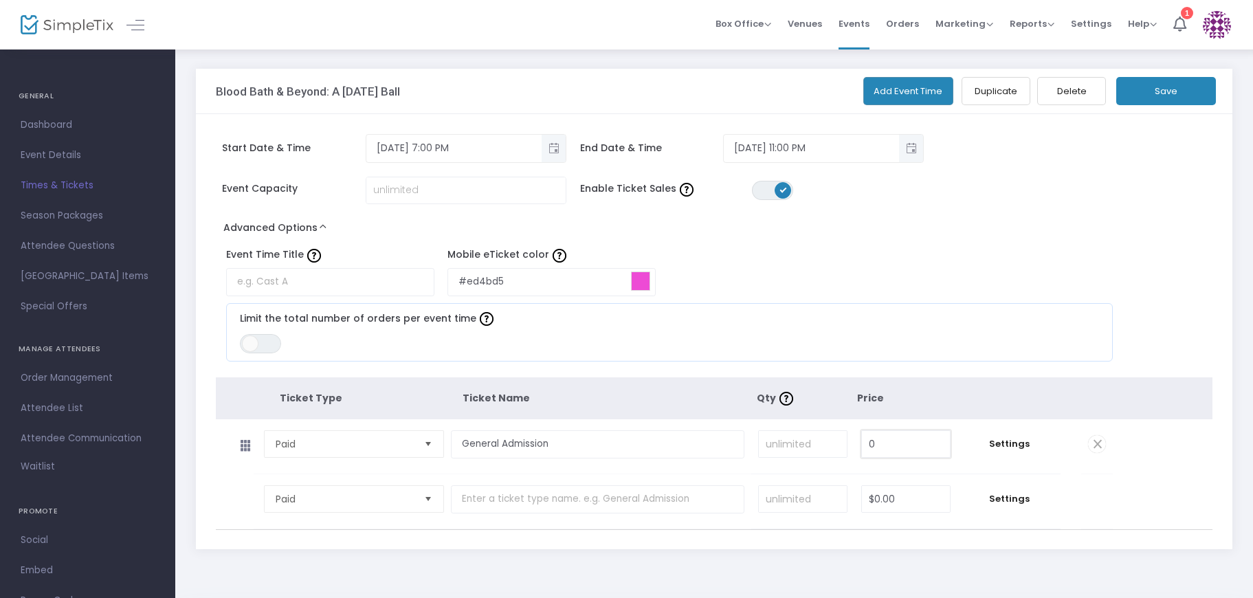
click at [913, 446] on input "0" at bounding box center [906, 444] width 88 height 26
type input "$30.00"
click at [570, 498] on input "text" at bounding box center [598, 499] width 294 height 28
type input "VIP Ticket"
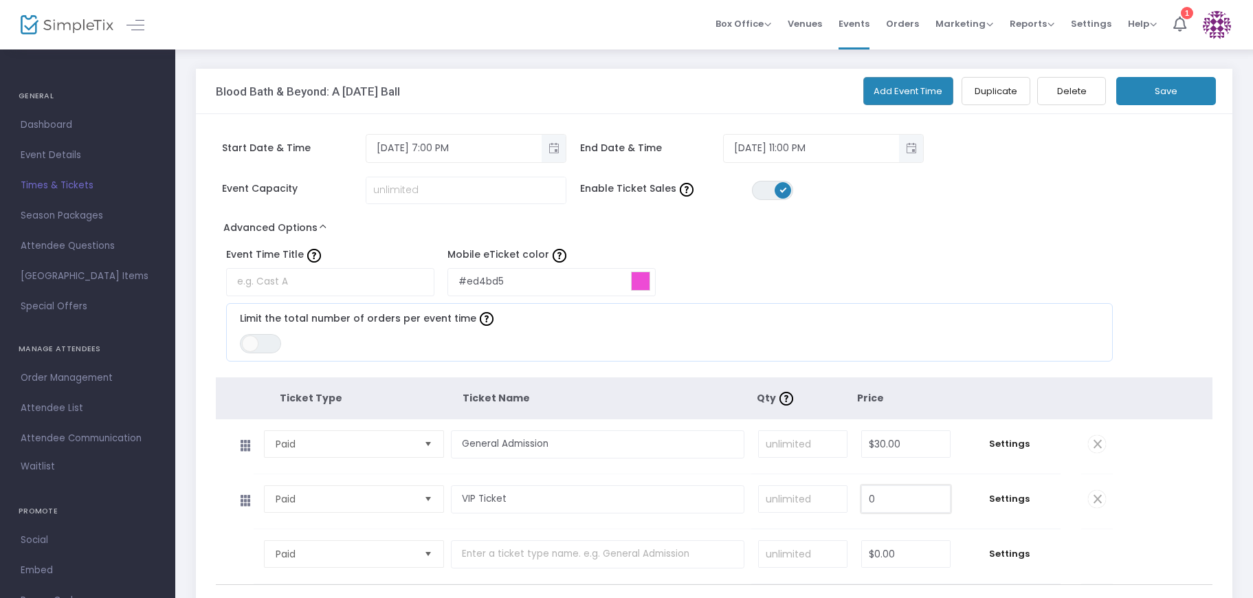
click at [916, 502] on input "0" at bounding box center [906, 499] width 88 height 26
type input "$50.00"
click at [973, 424] on td "Settings" at bounding box center [1008, 446] width 103 height 54
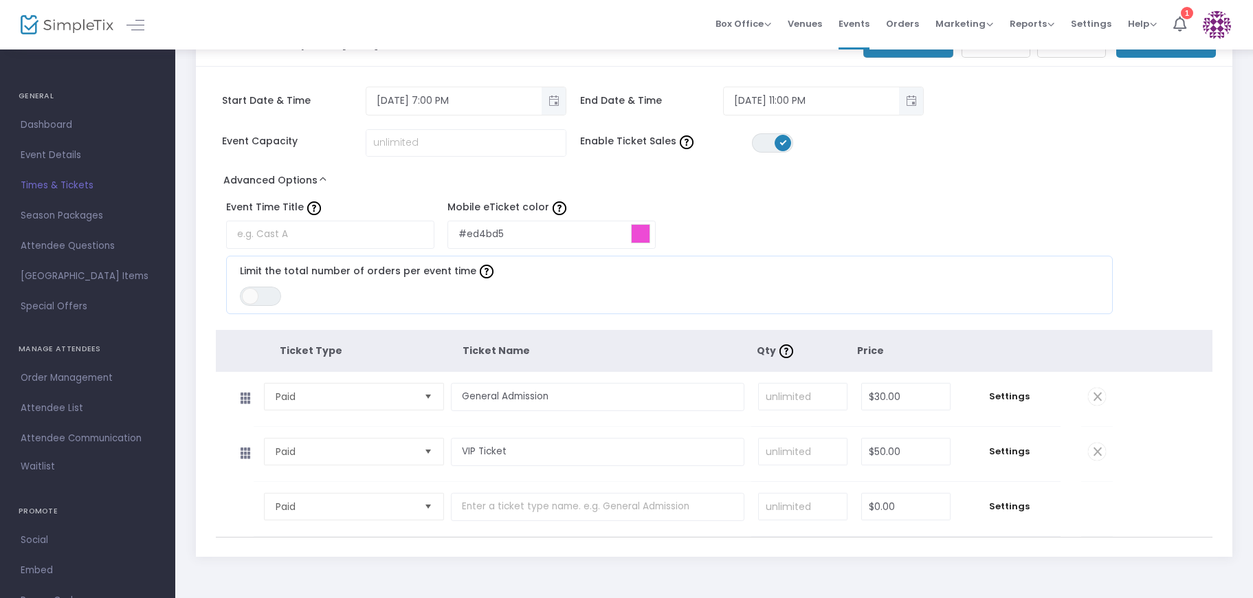
scroll to position [115, 0]
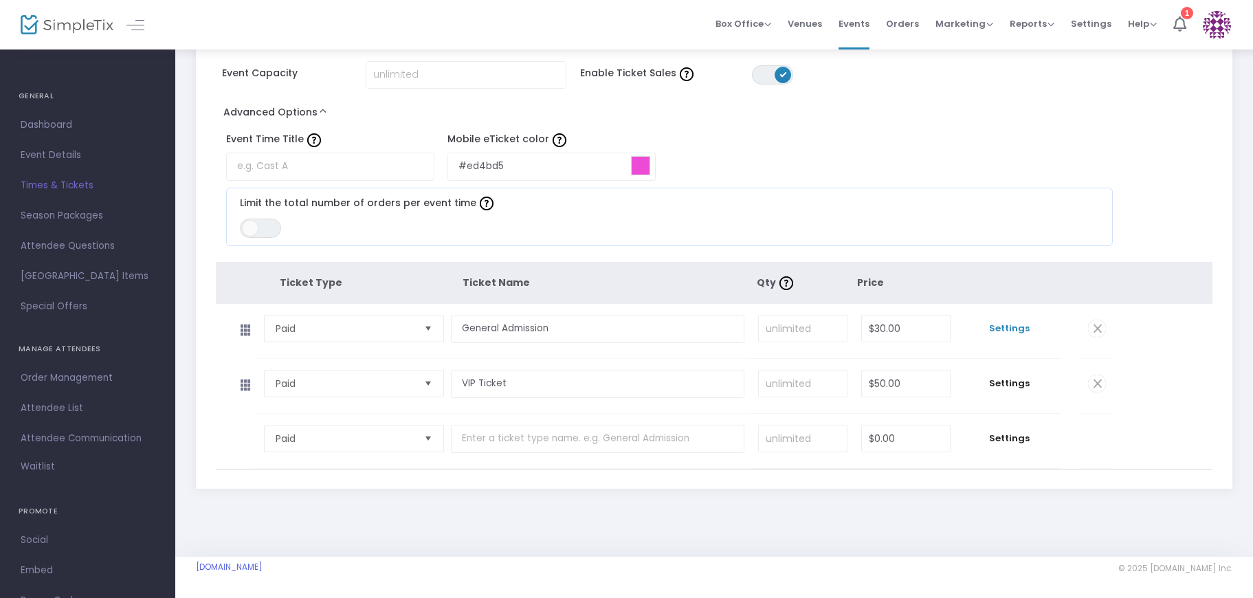
click at [1012, 329] on span "Settings" at bounding box center [1008, 329] width 89 height 14
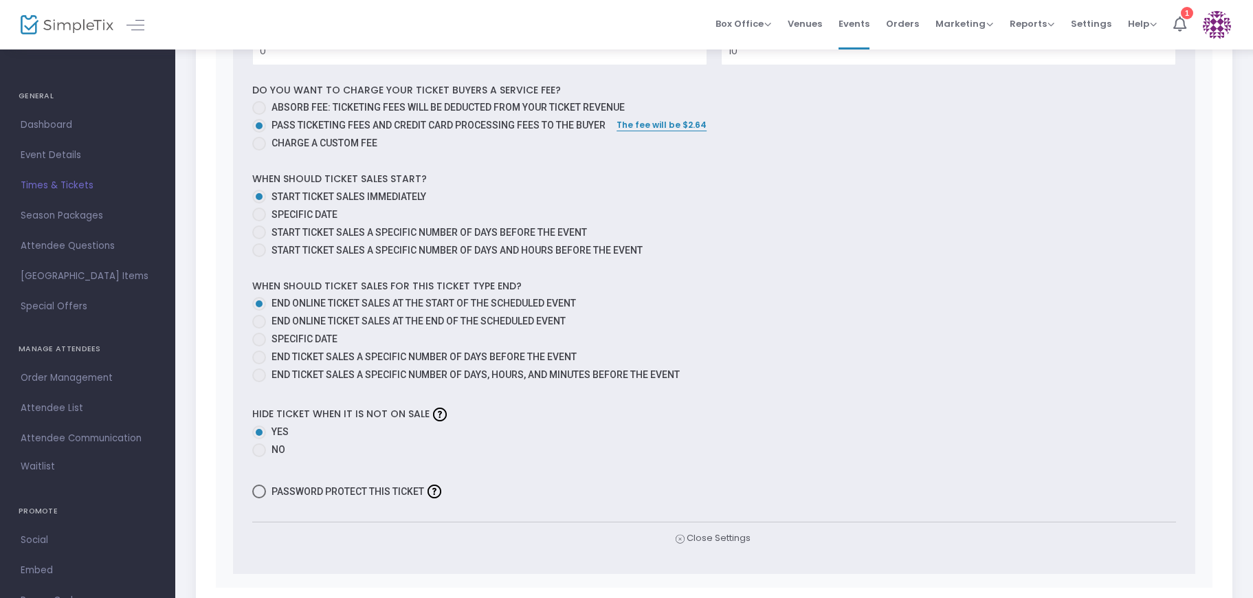
scroll to position [700, 0]
click at [259, 320] on span at bounding box center [259, 320] width 14 height 14
click at [259, 326] on input "End online ticket sales at the end of the scheduled event" at bounding box center [258, 326] width 1 height 1
radio input "true"
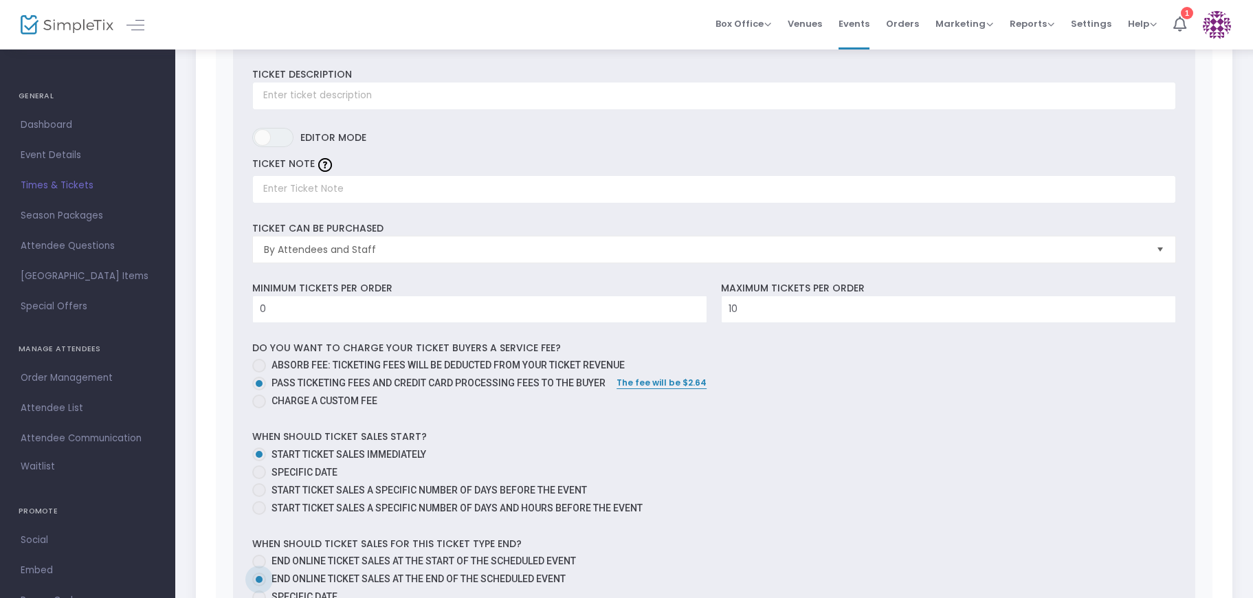
scroll to position [401, 0]
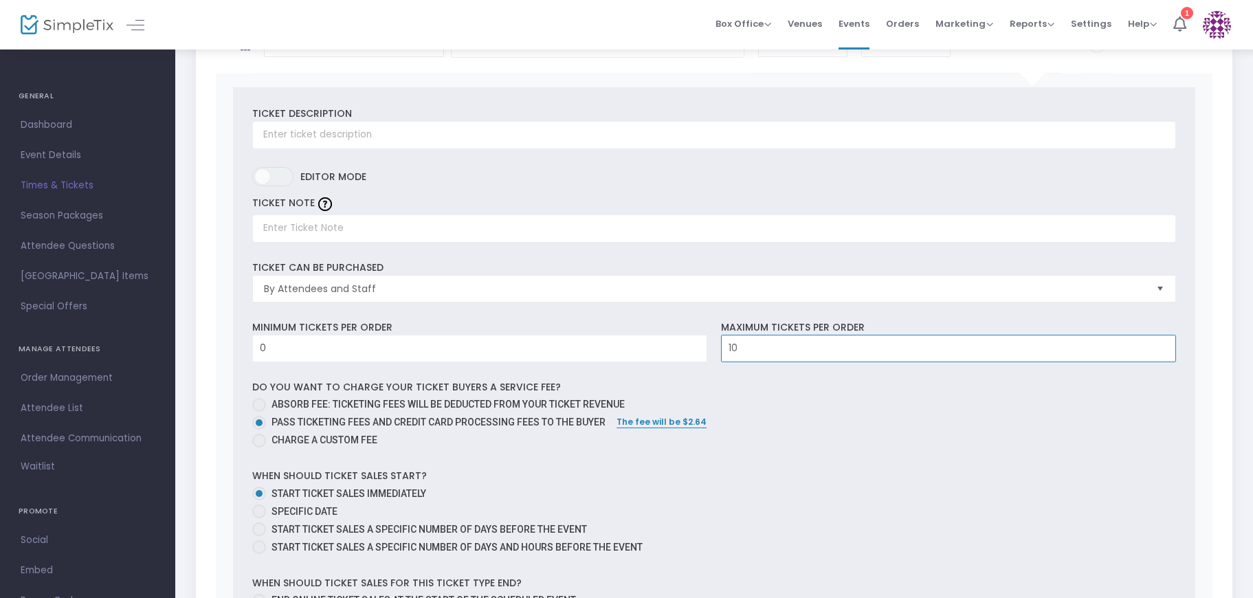
drag, startPoint x: 769, startPoint y: 346, endPoint x: 756, endPoint y: 346, distance: 13.1
click at [755, 346] on input "10" at bounding box center [949, 348] width 454 height 26
type input "20"
click at [779, 379] on div "Ticket Description Required. ON OFF Editor mode TICKET NOTE Ticket can be purch…" at bounding box center [714, 479] width 963 height 784
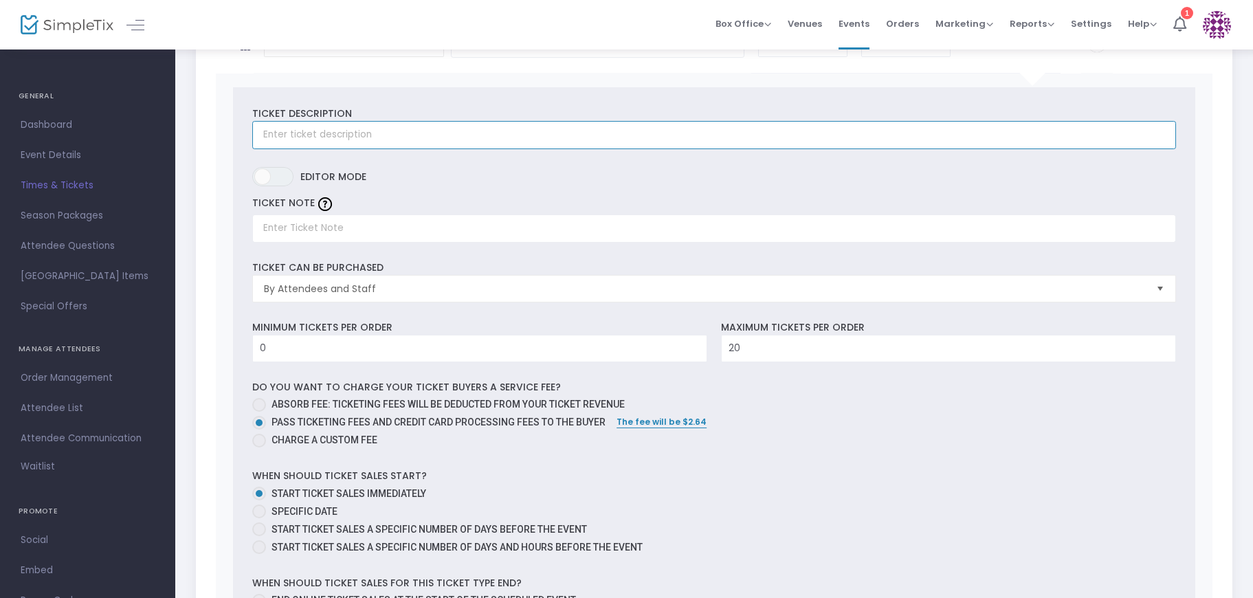
click at [322, 132] on input "text" at bounding box center [714, 135] width 924 height 28
type input "General Admission ticket comes with use of headphones for the silent disco. You…"
